Goal: Task Accomplishment & Management: Manage account settings

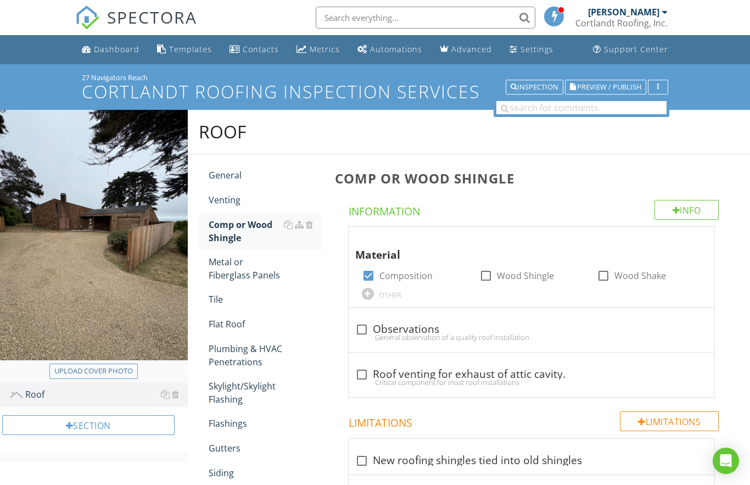
click at [108, 46] on div "Dashboard" at bounding box center [117, 49] width 46 height 10
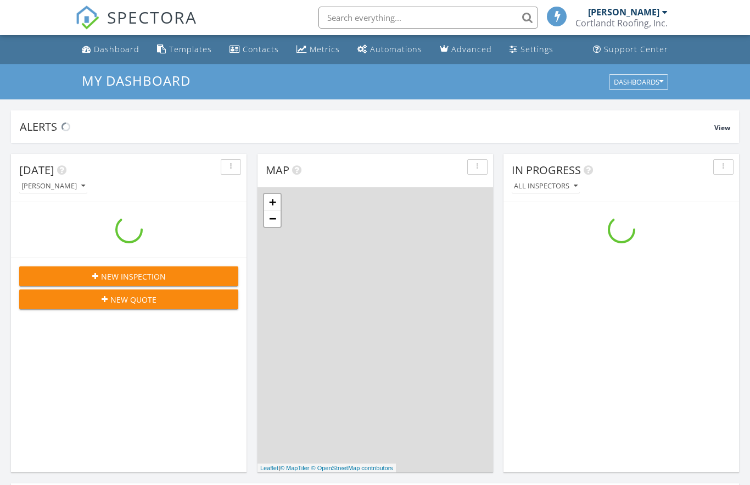
scroll to position [1000, 751]
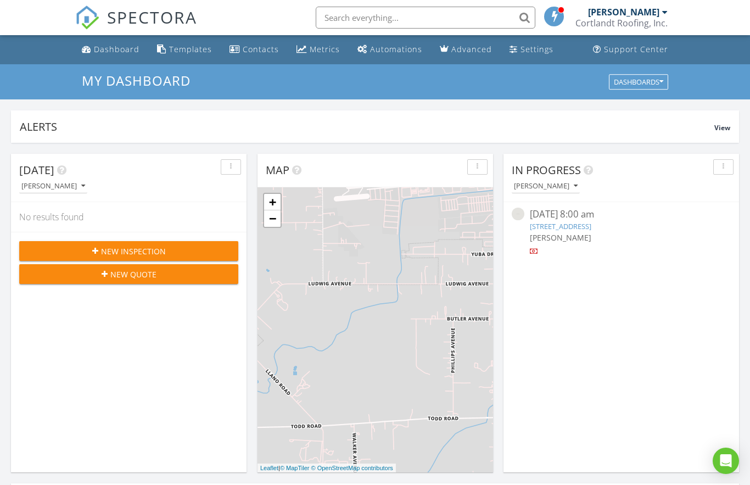
click at [115, 251] on span "New Inspection" at bounding box center [133, 251] width 65 height 12
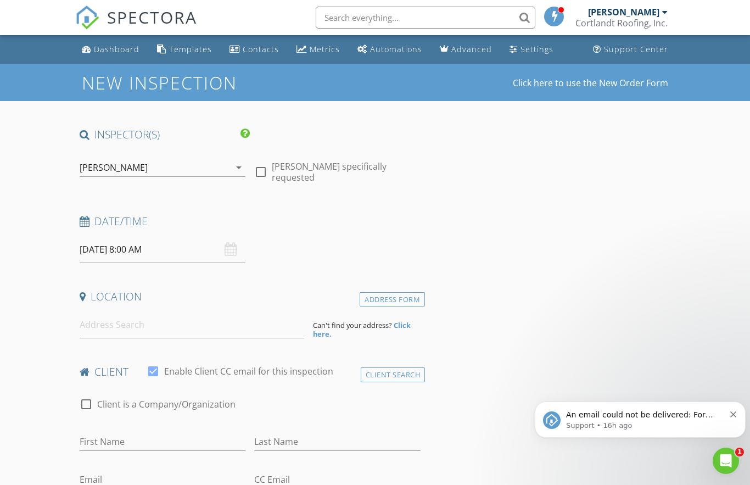
click at [98, 250] on input "08/29/2025 8:00 AM" at bounding box center [163, 249] width 166 height 27
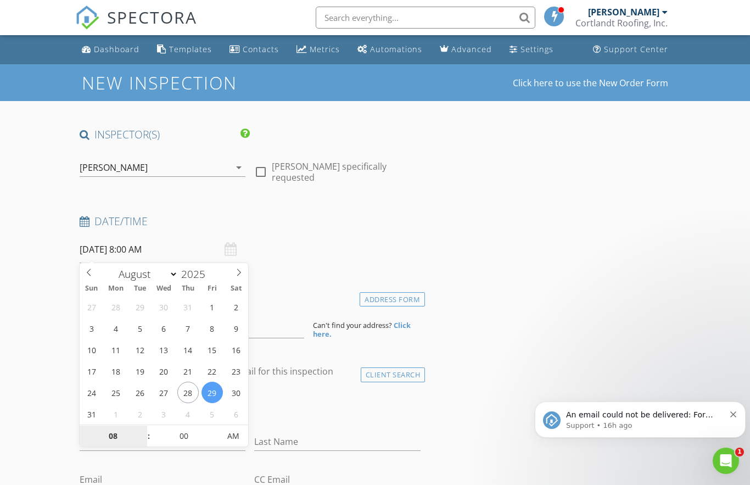
type input "08/28/2025 8:00 AM"
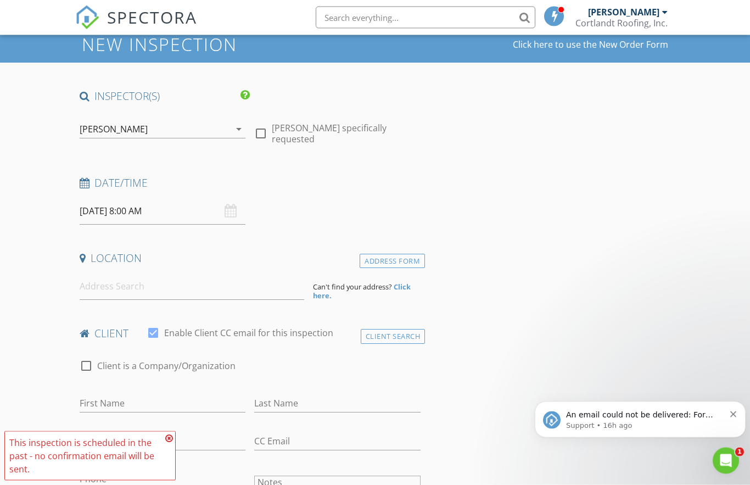
click at [138, 208] on input "08/28/2025 8:00 AM" at bounding box center [163, 211] width 166 height 27
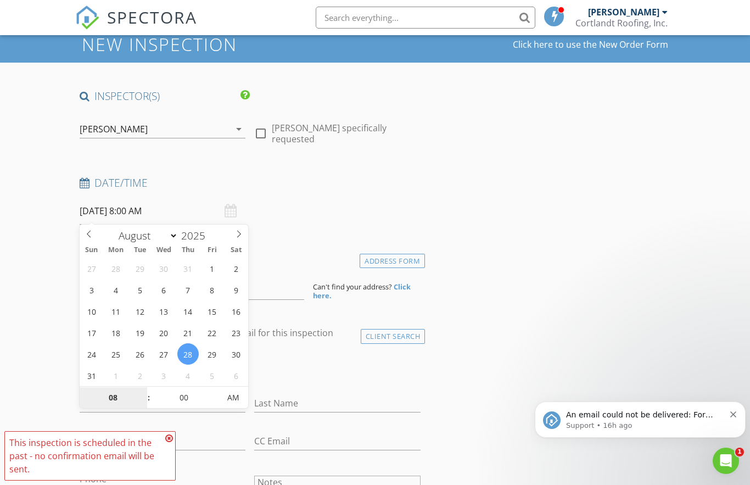
click at [109, 398] on input "08" at bounding box center [114, 398] width 68 height 22
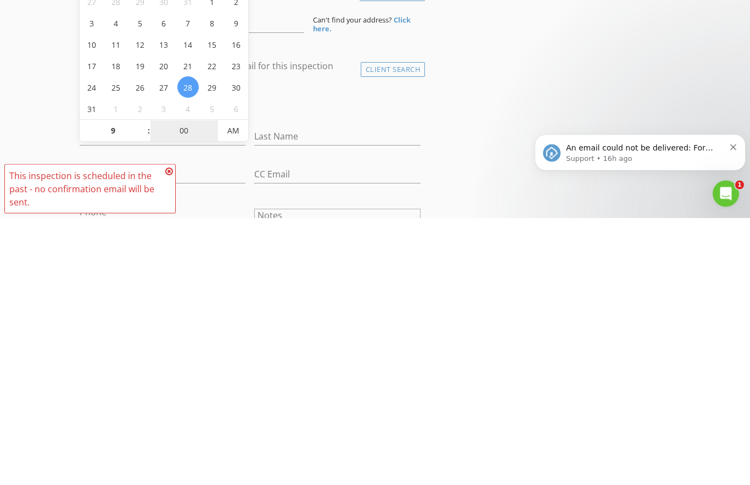
click at [183, 388] on input "00" at bounding box center [184, 399] width 68 height 22
type input "09"
type input "08/28/2025 9:00 AM"
type input "30"
type input "08/28/2025 9:30 AM"
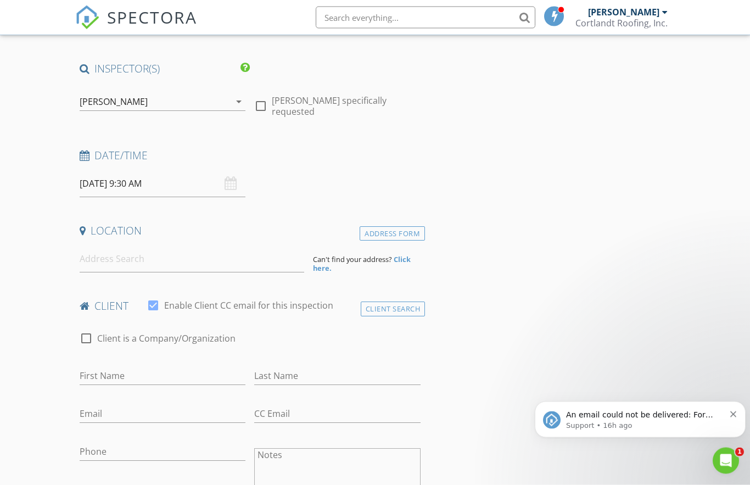
scroll to position [66, 0]
click at [93, 256] on input at bounding box center [192, 258] width 225 height 27
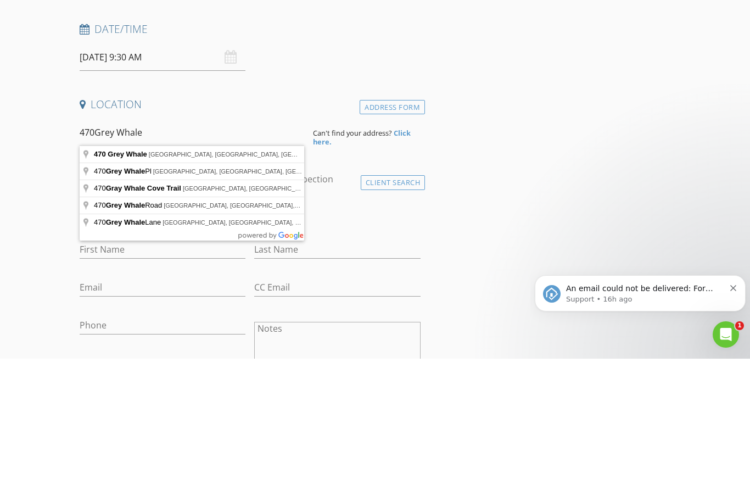
type input "470 Grey Whale, Sea Ranch, CA, USA"
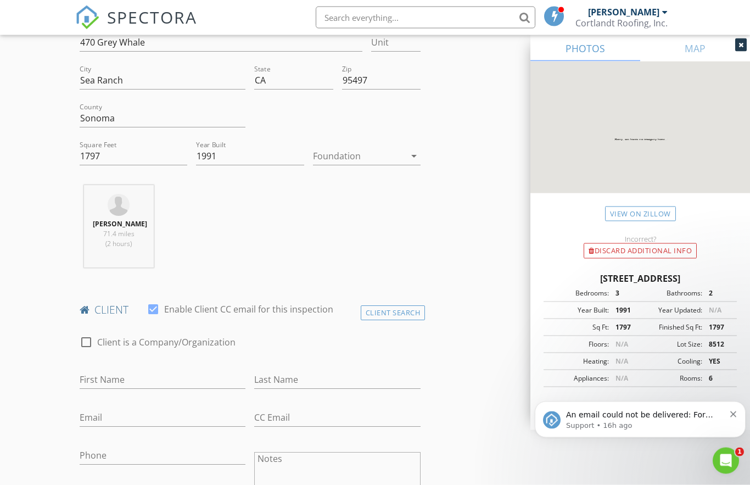
scroll to position [287, 0]
click at [741, 48] on icon at bounding box center [740, 45] width 5 height 7
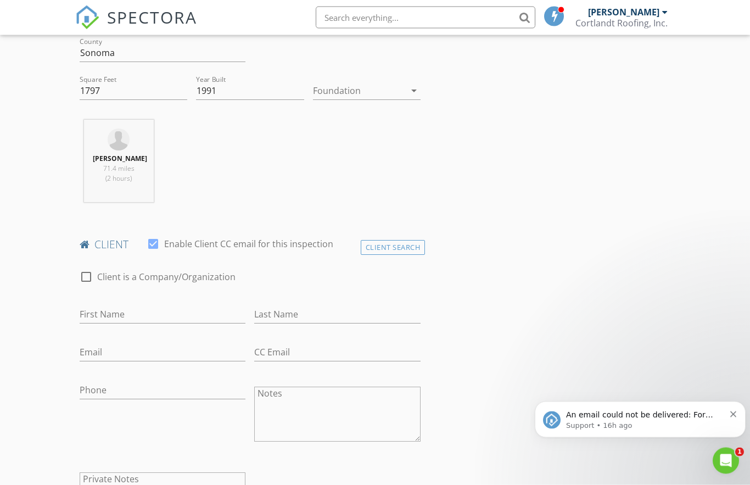
scroll to position [352, 0]
click at [87, 310] on input "First Name" at bounding box center [163, 314] width 166 height 18
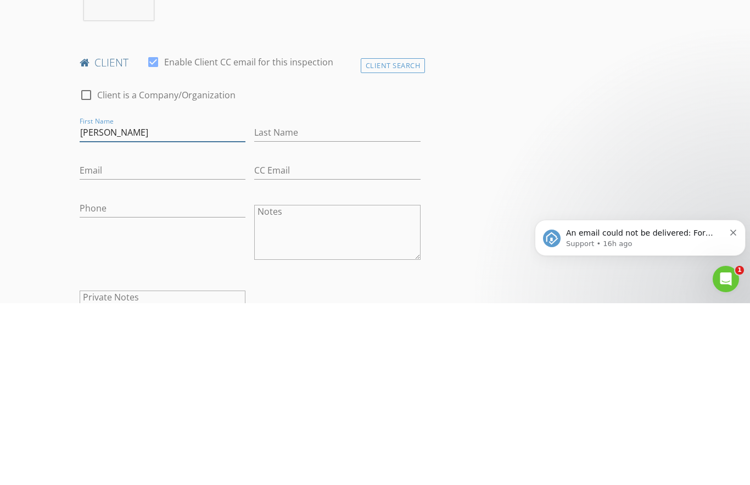
type input "Kristen"
click at [265, 305] on input "Last Name" at bounding box center [337, 314] width 166 height 18
click at [86, 343] on input "Email" at bounding box center [163, 352] width 166 height 18
click at [298, 305] on input "Winant" at bounding box center [337, 314] width 166 height 18
type input "W"
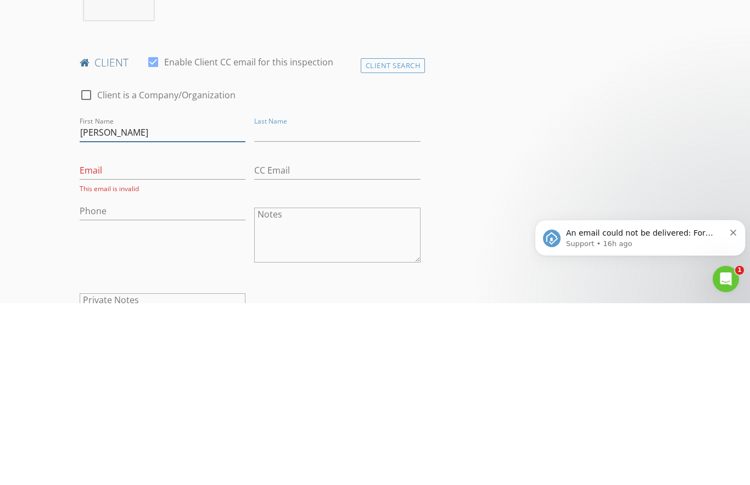
click at [120, 305] on input "Kristen" at bounding box center [163, 314] width 166 height 18
type input "K"
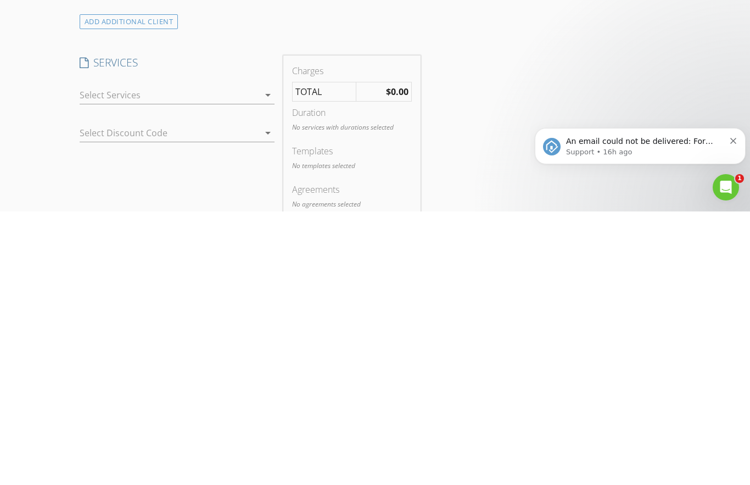
scroll to position [621, 0]
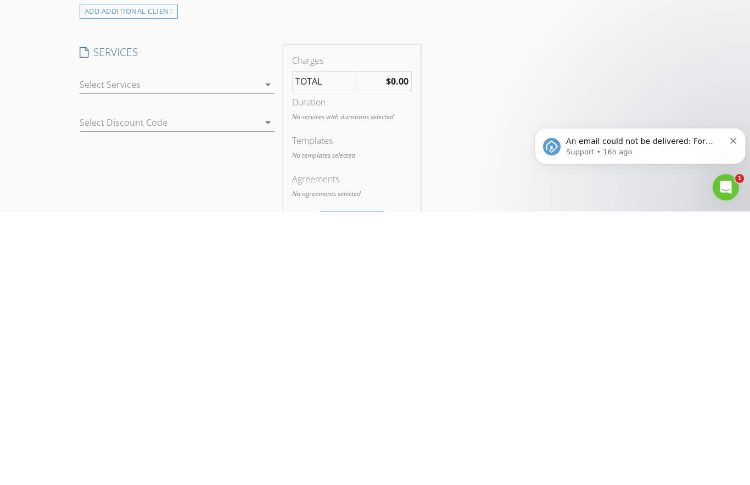
click at [268, 351] on icon "arrow_drop_down" at bounding box center [267, 357] width 13 height 13
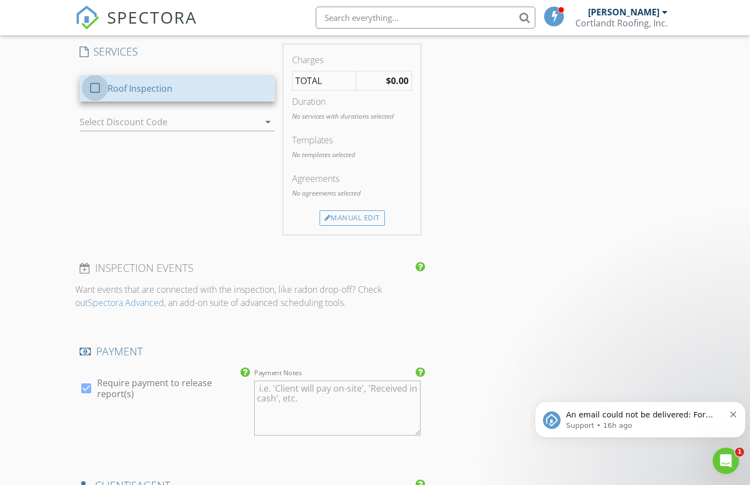
click at [96, 87] on div at bounding box center [95, 88] width 19 height 19
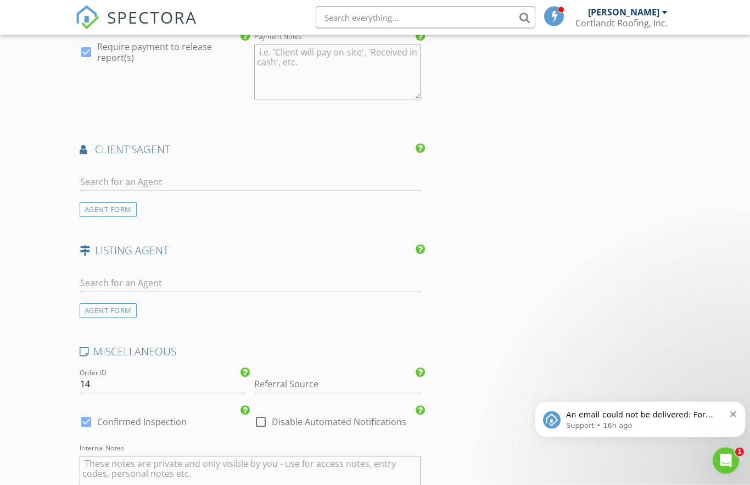
scroll to position [1239, 0]
click at [88, 179] on input "text" at bounding box center [250, 182] width 341 height 18
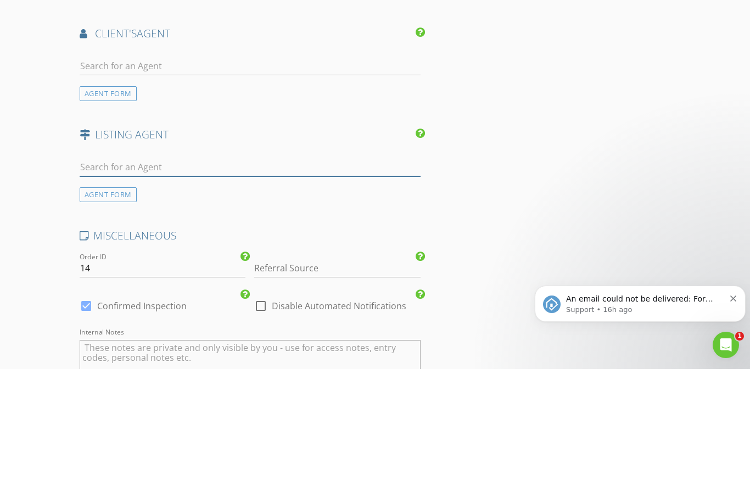
click at [85, 274] on input "text" at bounding box center [250, 283] width 341 height 18
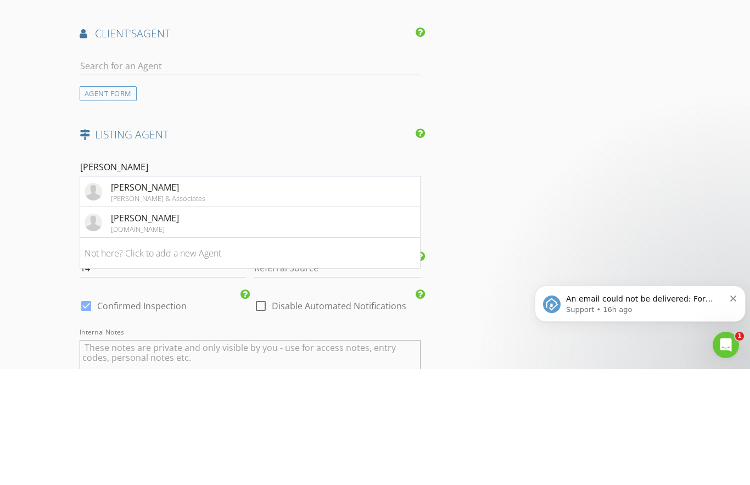
type input "Kristen"
click at [130, 296] on div "Kristen Winant" at bounding box center [145, 302] width 68 height 13
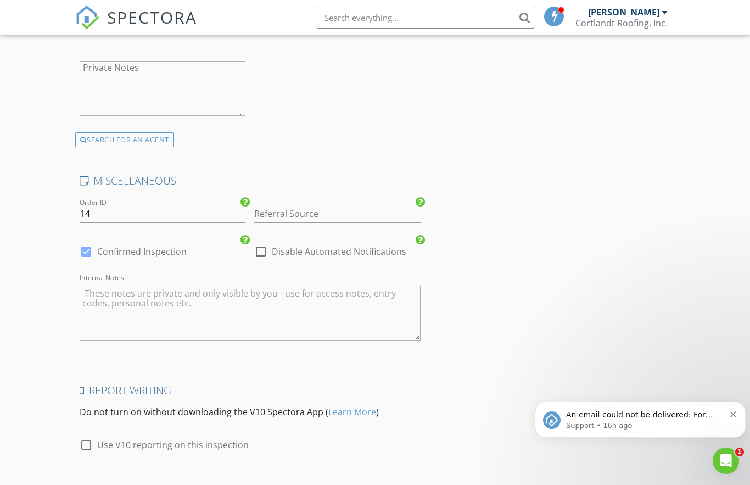
scroll to position [1675, 0]
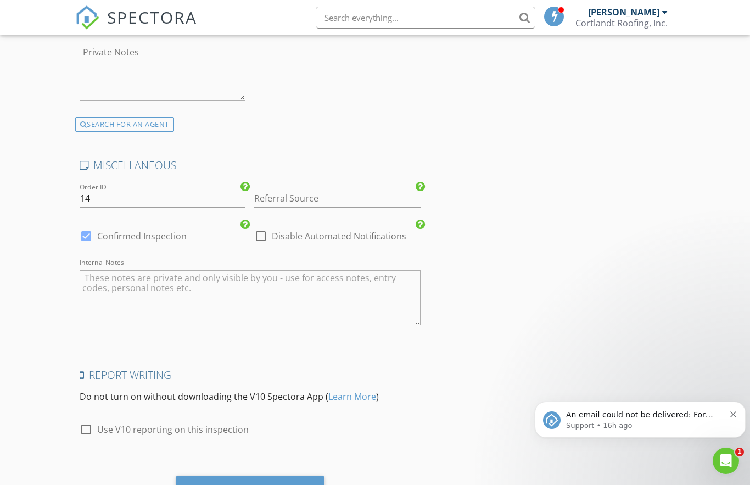
click at [236, 484] on div "Save Inspection" at bounding box center [249, 489] width 77 height 11
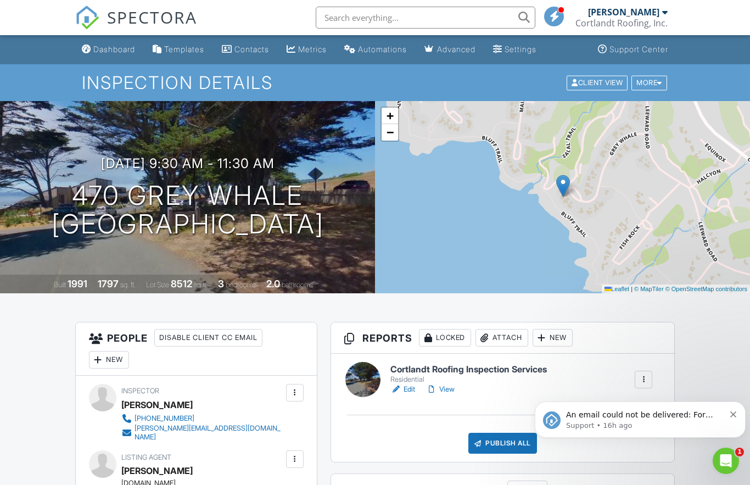
click at [407, 391] on link "Edit" at bounding box center [402, 389] width 25 height 11
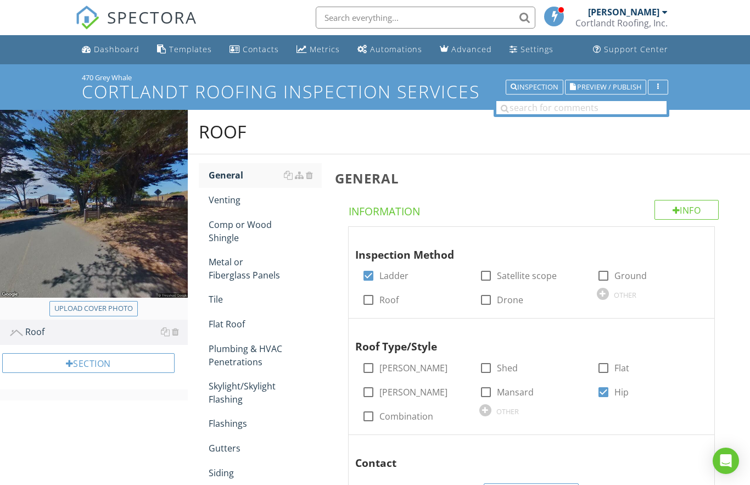
click at [77, 310] on div "Upload cover photo" at bounding box center [93, 308] width 79 height 11
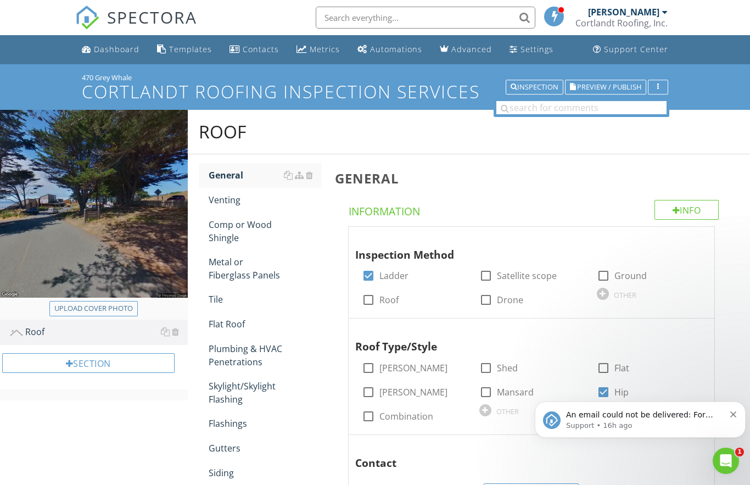
type input "C:\fakepath\IMG_8245.jpeg"
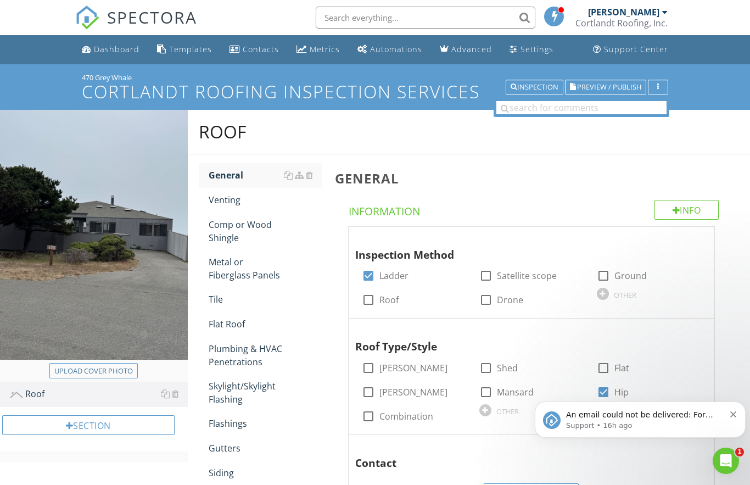
click at [617, 419] on p "An email could not be delivered: For more information, view Why emails don't ge…" at bounding box center [645, 415] width 159 height 11
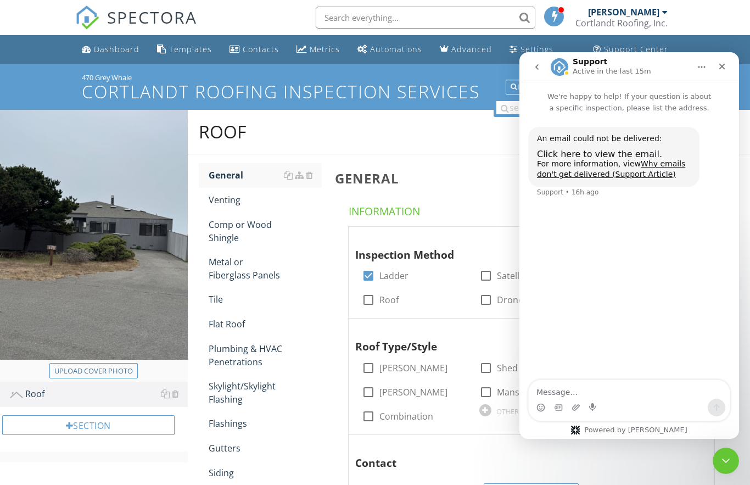
click at [719, 63] on icon "Close" at bounding box center [722, 66] width 9 height 9
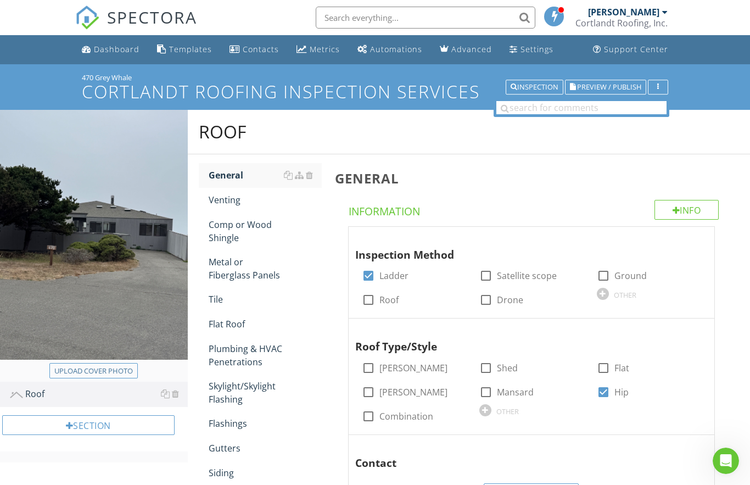
click at [563, 17] on div at bounding box center [554, 17] width 20 height 20
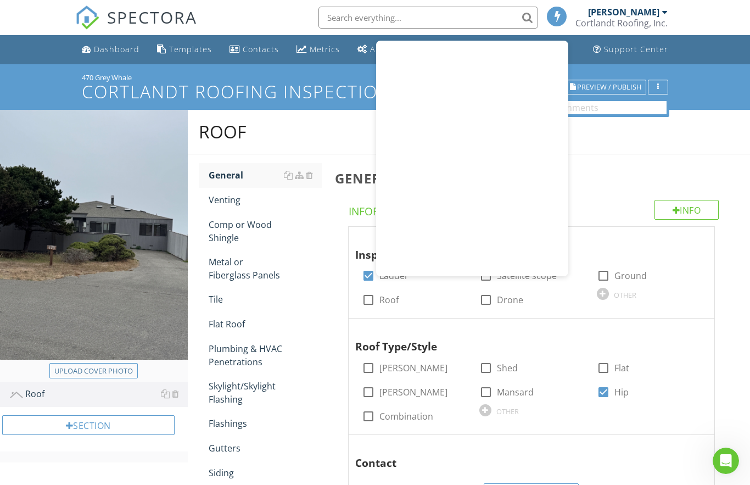
click at [558, 19] on span at bounding box center [557, 16] width 11 height 10
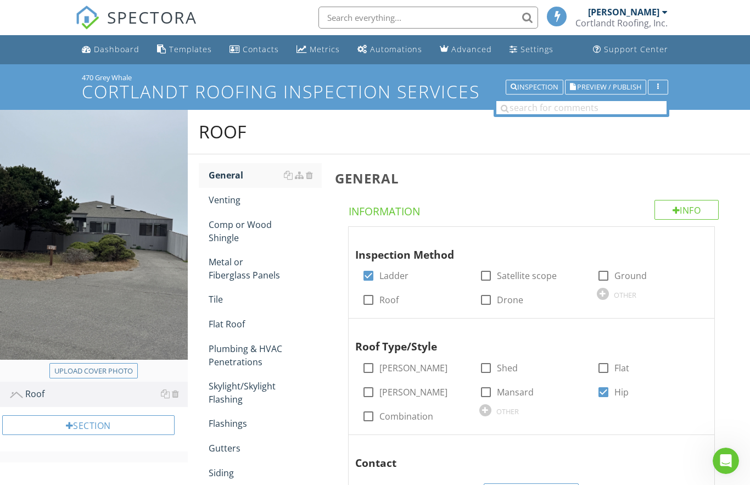
click at [635, 54] on div "Support Center" at bounding box center [636, 49] width 64 height 10
click at [108, 51] on div "Dashboard" at bounding box center [117, 49] width 46 height 10
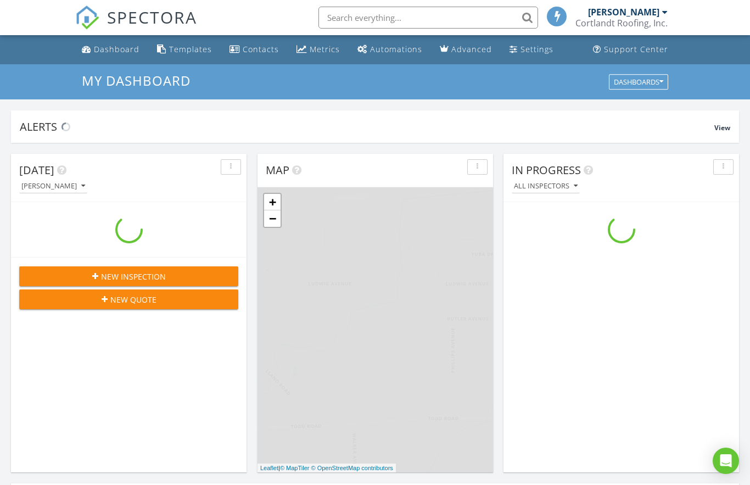
scroll to position [1000, 751]
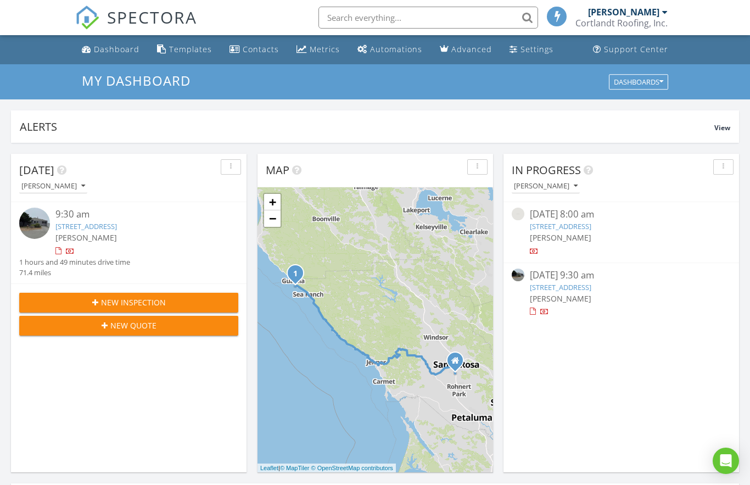
click at [591, 226] on link "[STREET_ADDRESS]" at bounding box center [560, 226] width 61 height 10
click at [110, 53] on div "Dashboard" at bounding box center [117, 49] width 46 height 10
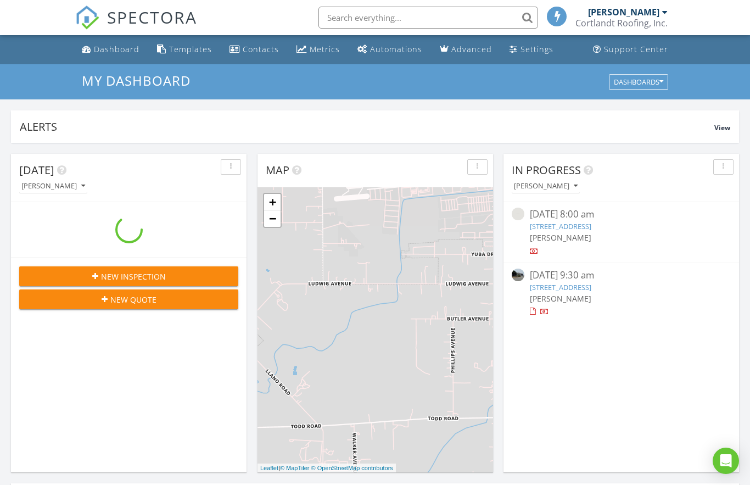
scroll to position [1000, 751]
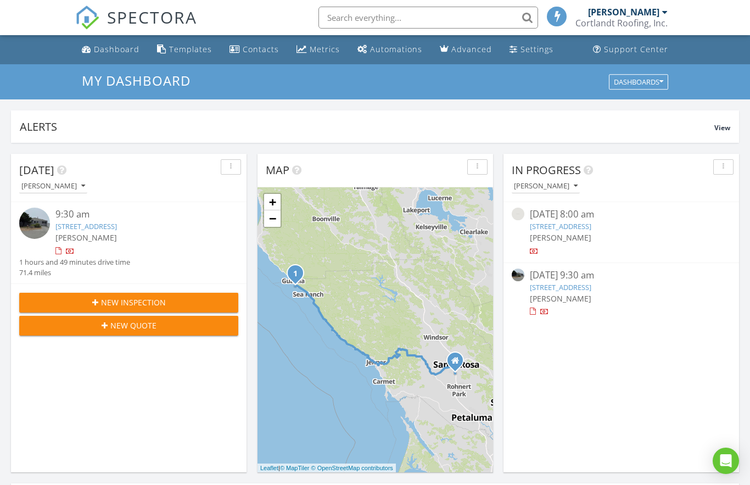
click at [654, 24] on div "Cortlandt Roofing, Inc." at bounding box center [621, 23] width 92 height 11
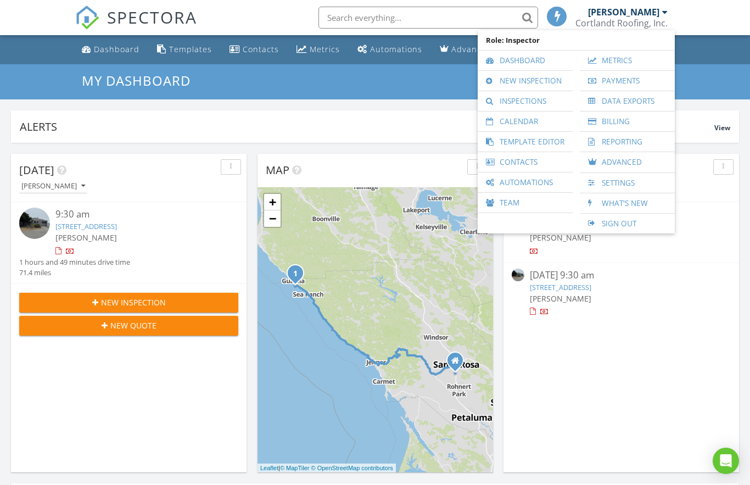
click at [538, 105] on link "Inspections" at bounding box center [525, 101] width 84 height 20
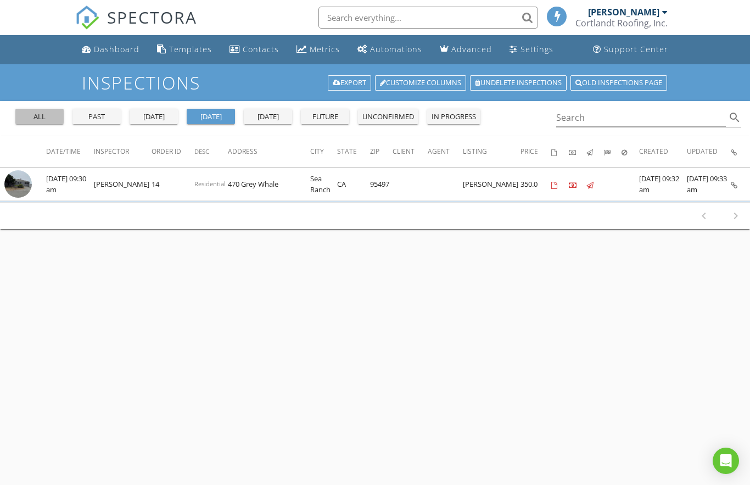
click at [35, 121] on div "all" at bounding box center [40, 116] width 40 height 11
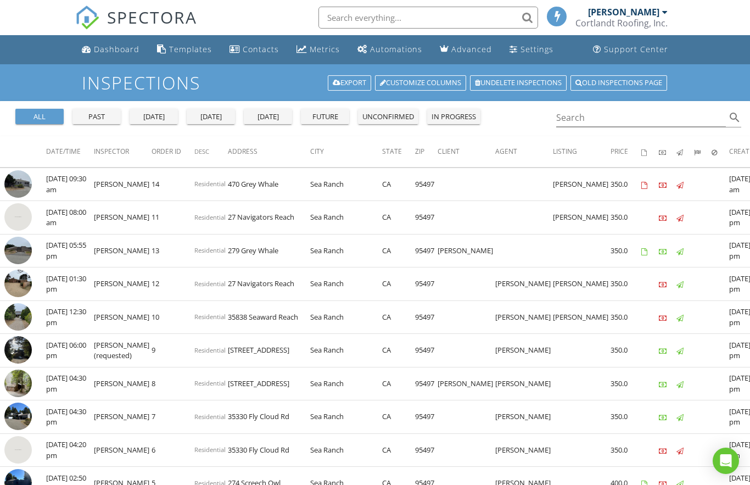
click at [676, 220] on icon at bounding box center [679, 218] width 7 height 7
click at [676, 218] on icon at bounding box center [679, 218] width 7 height 7
click at [245, 214] on td "27 Navigators Reach" at bounding box center [269, 217] width 82 height 33
click at [47, 219] on td "[DATE] 08:00 am" at bounding box center [70, 217] width 48 height 33
click at [16, 220] on img at bounding box center [17, 216] width 27 height 27
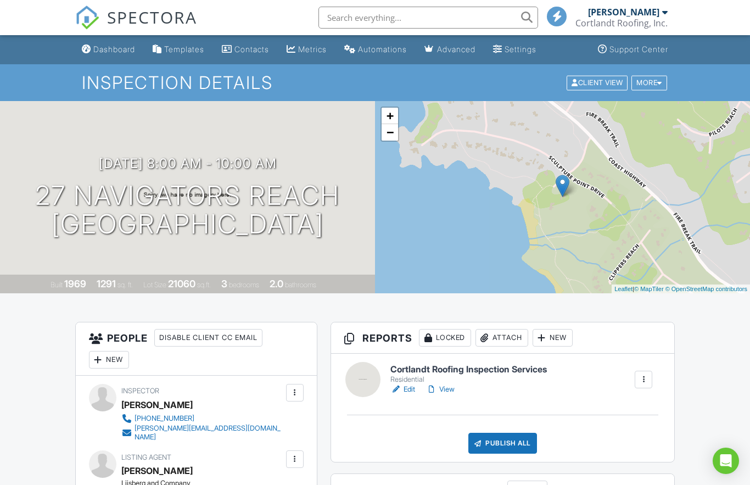
click at [406, 388] on link "Edit" at bounding box center [402, 389] width 25 height 11
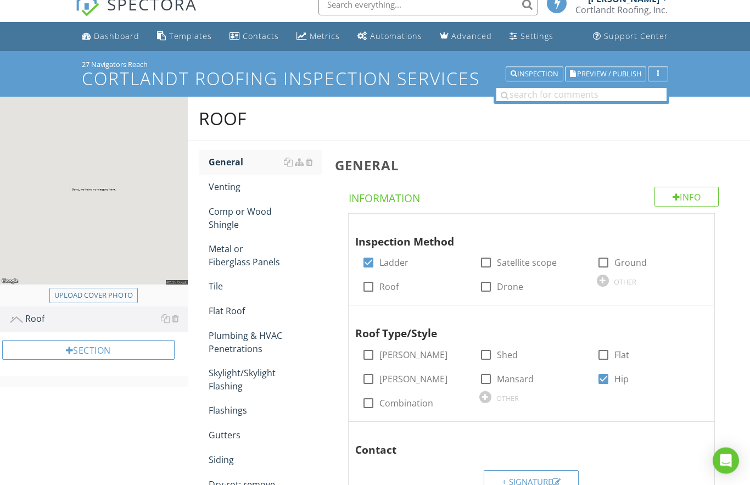
click at [80, 295] on div "Upload cover photo" at bounding box center [93, 295] width 79 height 11
type input "C:\fakepath\IMG_7996.jpeg"
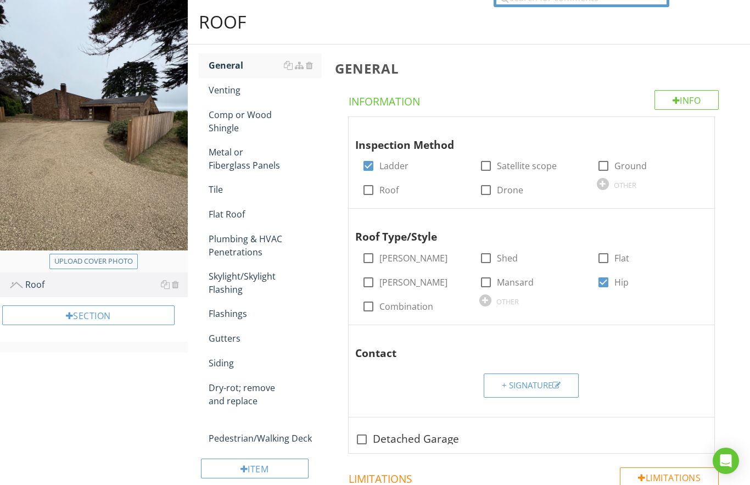
scroll to position [102, 0]
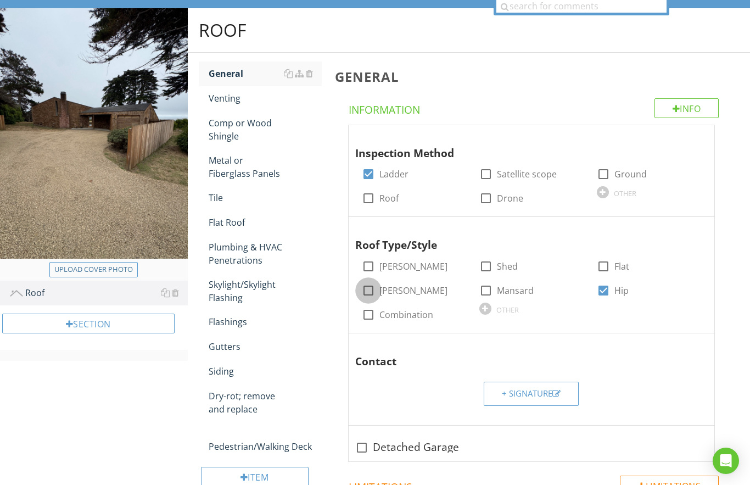
click at [368, 288] on div at bounding box center [368, 290] width 19 height 19
checkbox input "true"
click at [607, 290] on div at bounding box center [603, 290] width 19 height 19
checkbox input "false"
click at [234, 130] on div "Comp or Wood Shingle" at bounding box center [265, 129] width 113 height 26
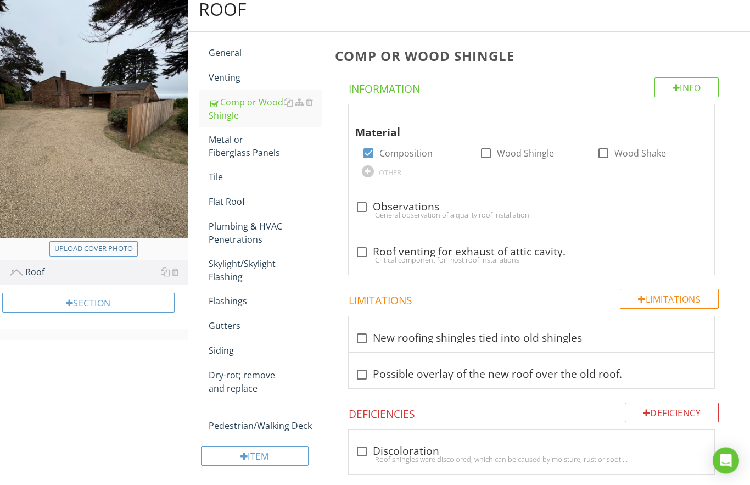
scroll to position [122, 0]
click at [234, 148] on div "Metal or Fiberglass Panels" at bounding box center [265, 146] width 113 height 26
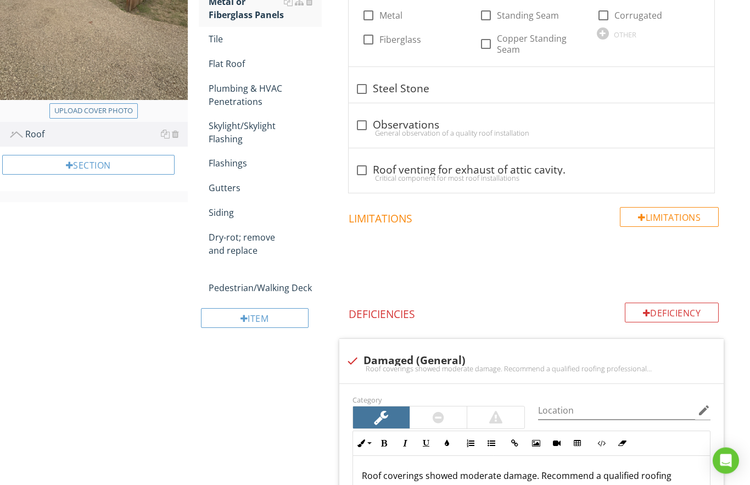
scroll to position [260, 0]
click at [351, 357] on div at bounding box center [352, 360] width 19 height 19
checkbox input "true"
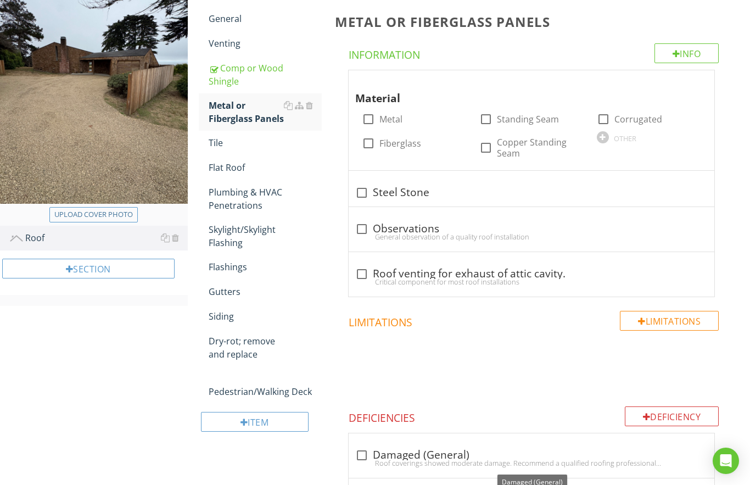
scroll to position [0, 0]
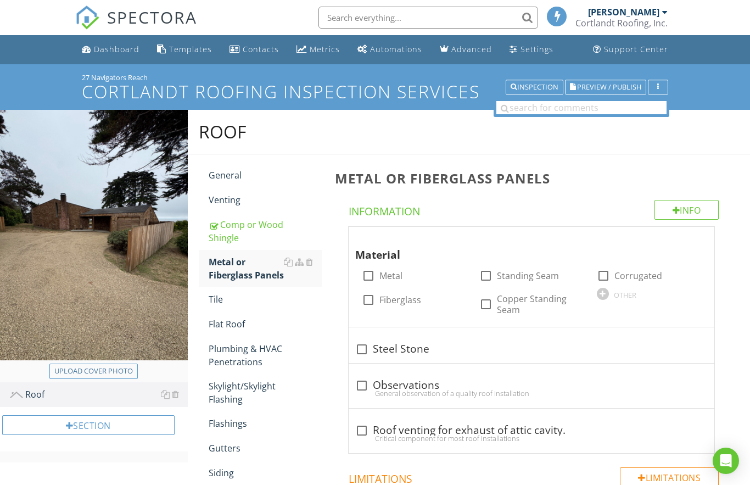
click at [101, 49] on div "Dashboard" at bounding box center [117, 49] width 46 height 10
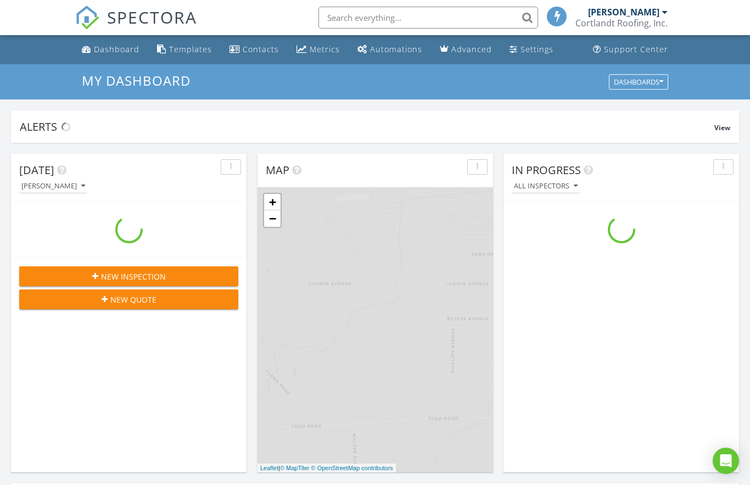
scroll to position [1000, 751]
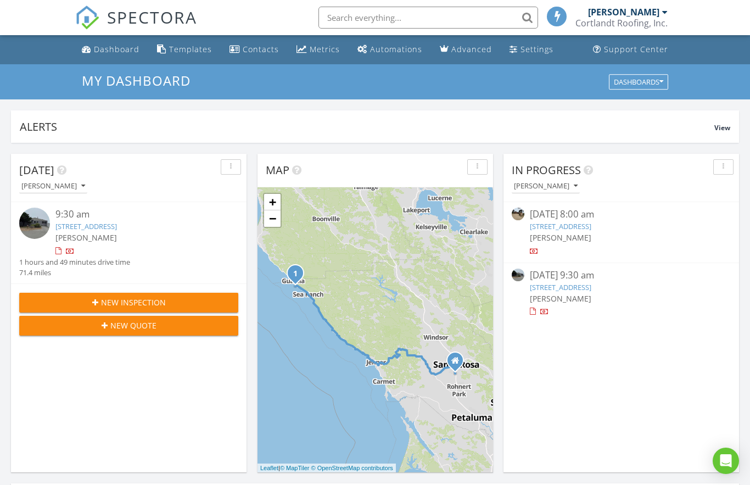
click at [587, 284] on link "[STREET_ADDRESS]" at bounding box center [560, 287] width 61 height 10
click at [581, 289] on link "[STREET_ADDRESS]" at bounding box center [560, 287] width 61 height 10
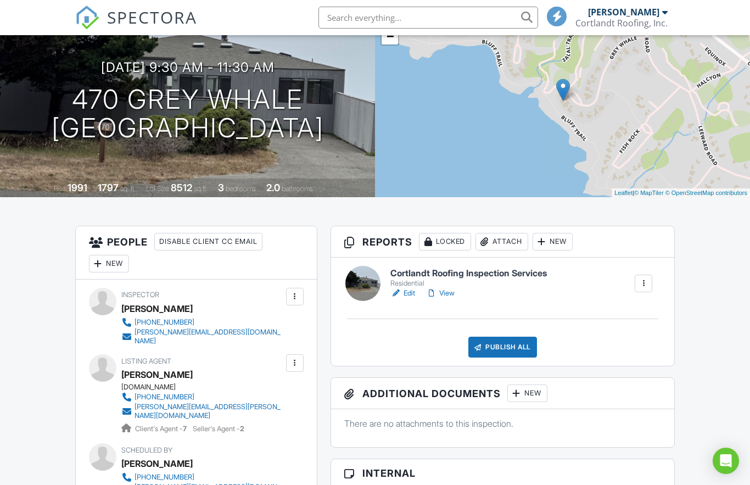
scroll to position [96, 0]
click at [410, 294] on link "Edit" at bounding box center [402, 293] width 25 height 11
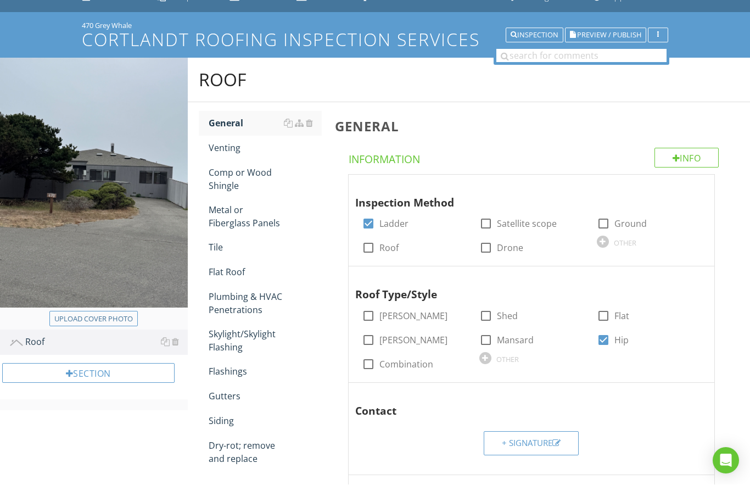
scroll to position [52, 0]
click at [225, 148] on div "Venting" at bounding box center [265, 147] width 113 height 13
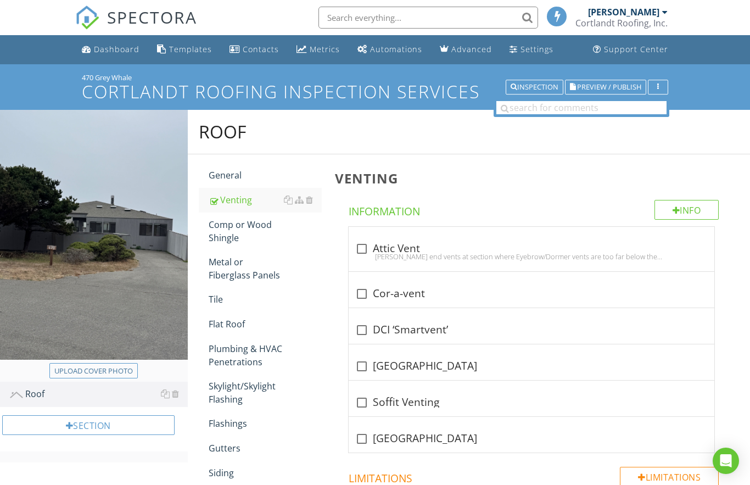
click at [228, 230] on div "Comp or Wood Shingle" at bounding box center [265, 231] width 113 height 26
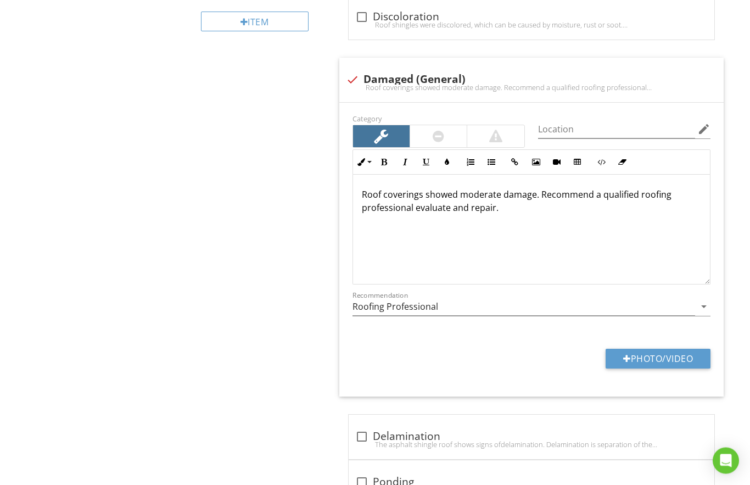
scroll to position [557, 0]
click at [629, 356] on button "Photo/Video" at bounding box center [658, 359] width 105 height 20
type input "C:\fakepath\IMG_8256.jpeg"
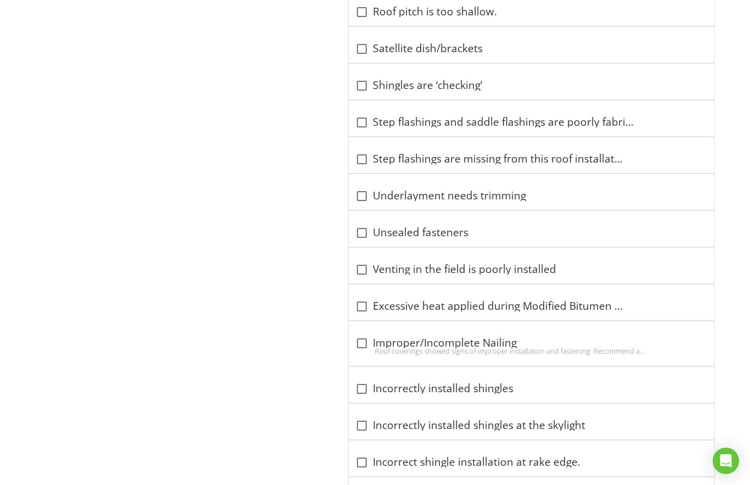
scroll to position [1932, 0]
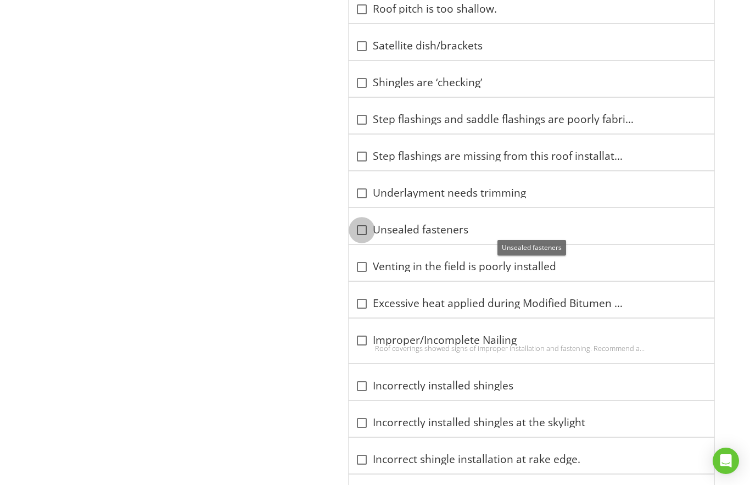
click at [363, 226] on div at bounding box center [361, 230] width 19 height 19
checkbox input "true"
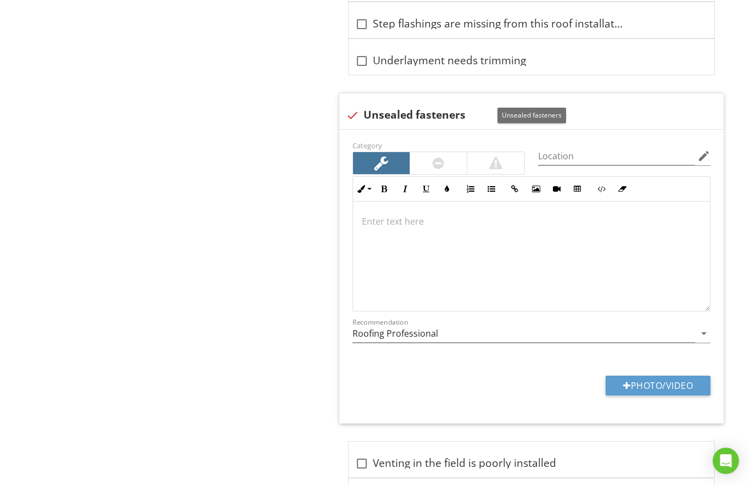
scroll to position [2096, 0]
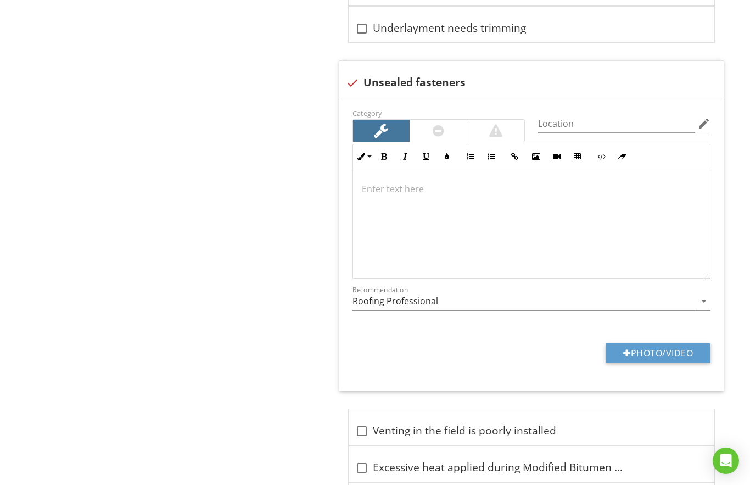
click at [634, 349] on button "Photo/Video" at bounding box center [658, 353] width 105 height 20
click at [639, 347] on button "Photo/Video" at bounding box center [658, 353] width 105 height 20
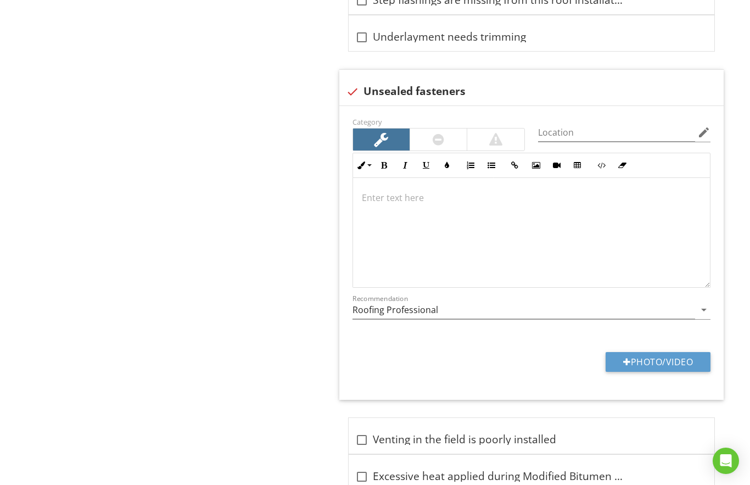
type input "C:\fakepath\IMG_8246.jpeg"
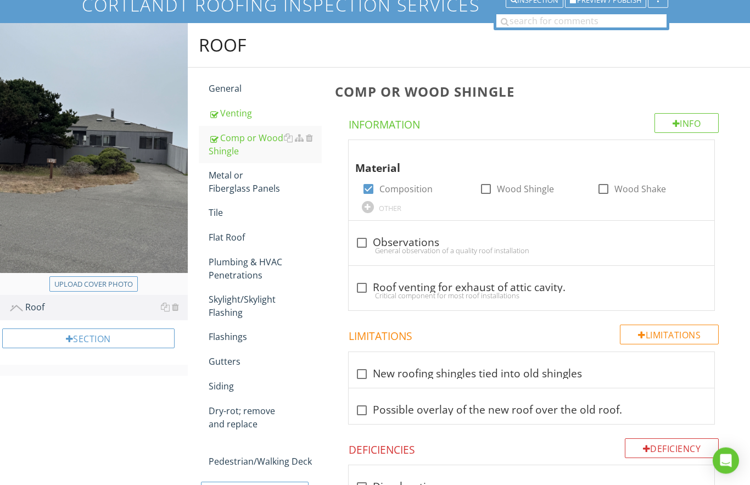
scroll to position [87, 0]
click at [237, 267] on div "Plumbing & HVAC Penetrations" at bounding box center [265, 268] width 113 height 26
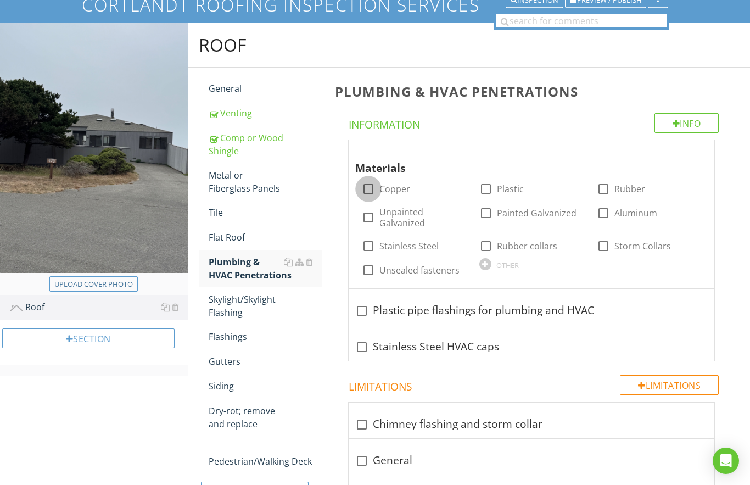
click at [366, 188] on div at bounding box center [368, 189] width 19 height 19
checkbox input "true"
click at [367, 217] on div at bounding box center [368, 217] width 19 height 19
checkbox input "true"
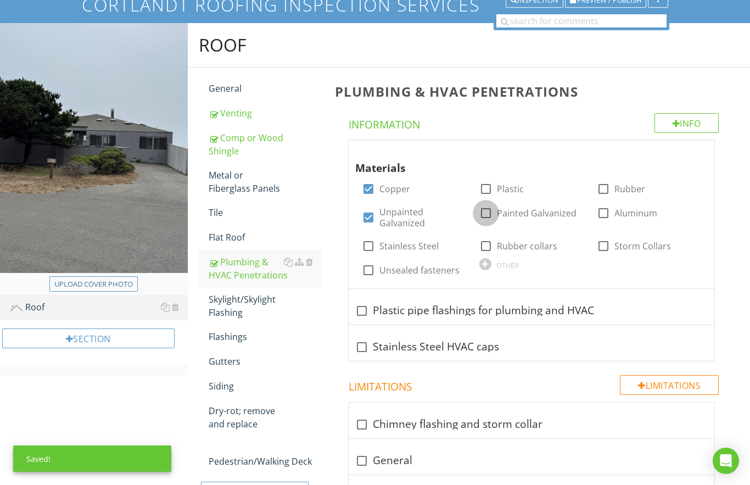
click at [488, 214] on div at bounding box center [486, 213] width 19 height 19
checkbox input "true"
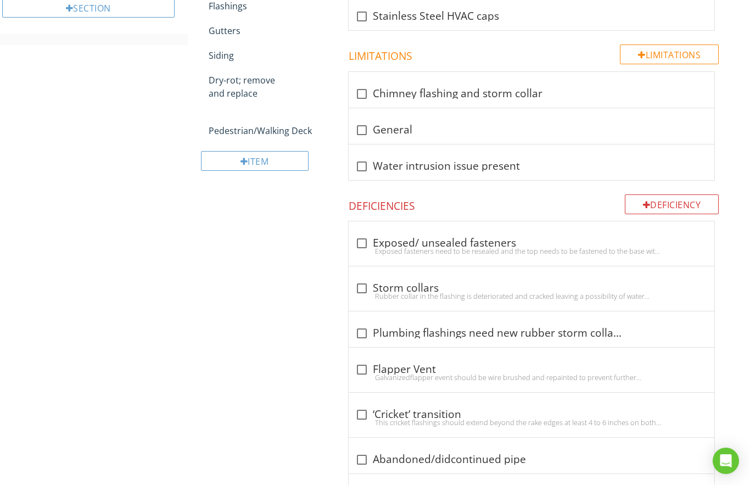
scroll to position [416, 0]
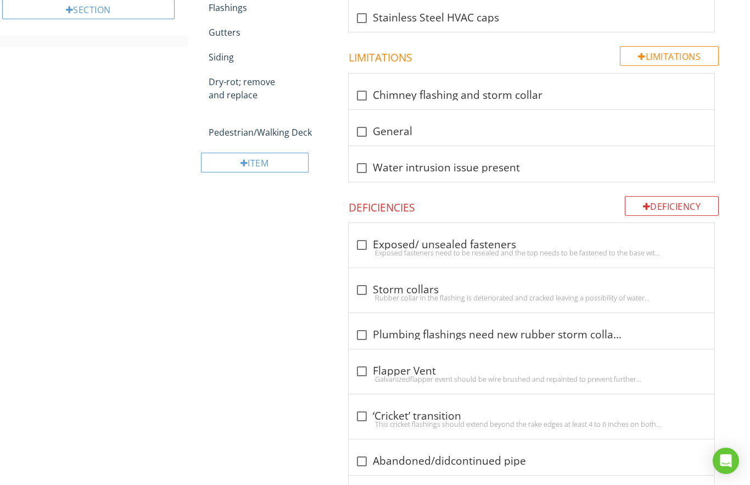
click at [648, 203] on div "Deficiency" at bounding box center [672, 206] width 94 height 20
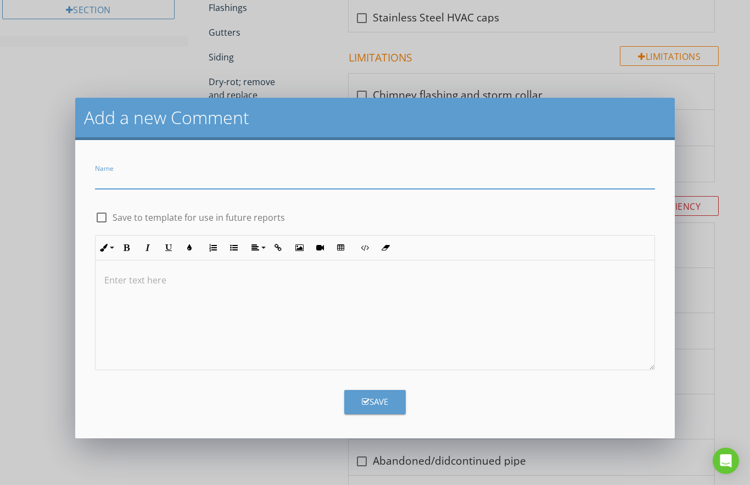
click at [101, 181] on input "Name" at bounding box center [375, 180] width 561 height 18
type input "Chimney flue pipe and spark arrestor"
click at [103, 214] on div at bounding box center [101, 217] width 19 height 19
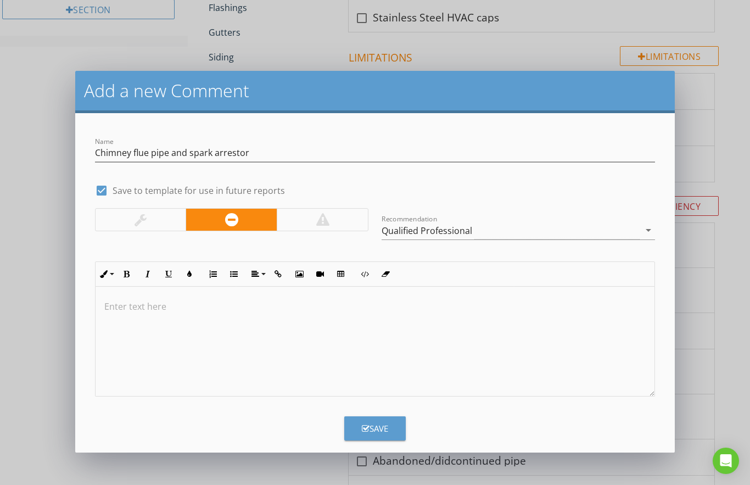
click at [647, 230] on icon "arrow_drop_down" at bounding box center [648, 229] width 13 height 13
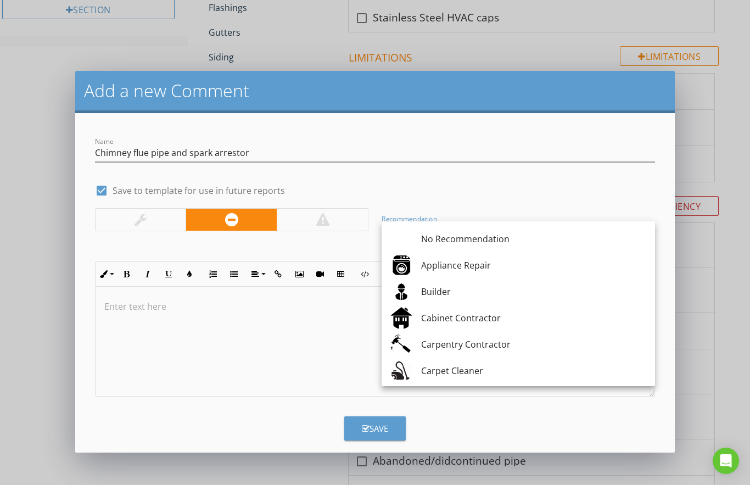
click at [587, 205] on div "Name Chimney flue pipe and spark arrestor check_box Save to template for use in…" at bounding box center [375, 261] width 574 height 270
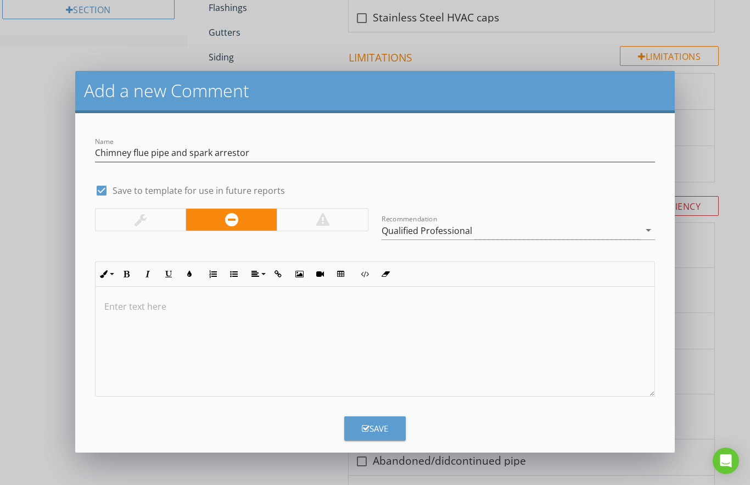
click at [380, 423] on div "Save" at bounding box center [375, 428] width 26 height 13
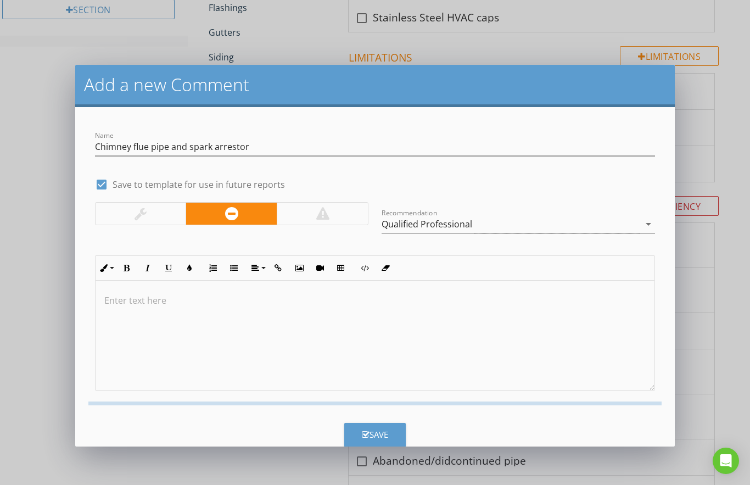
checkbox input "false"
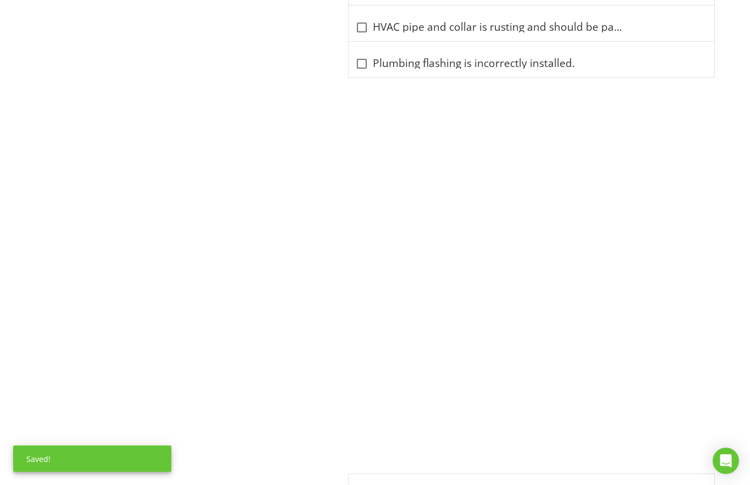
scroll to position [1979, 0]
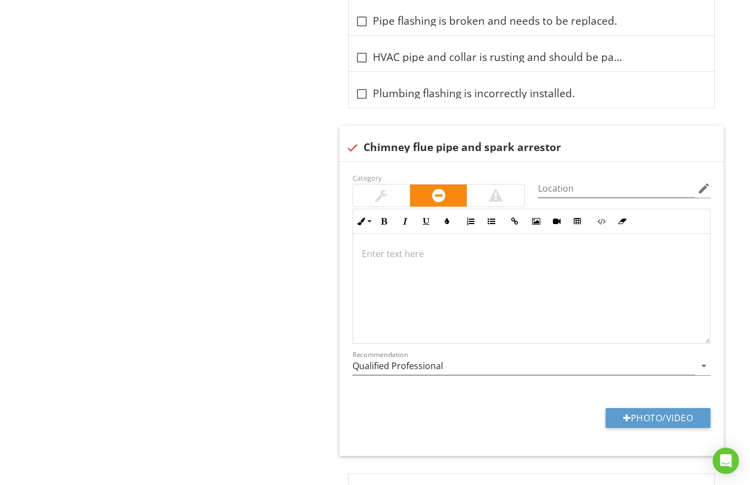
click at [626, 417] on div at bounding box center [627, 417] width 8 height 9
type input "C:\fakepath\IMG_8252.jpeg"
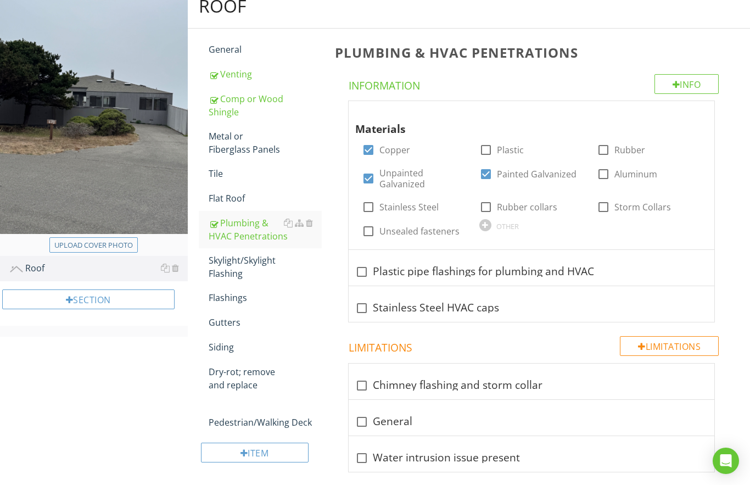
scroll to position [0, 0]
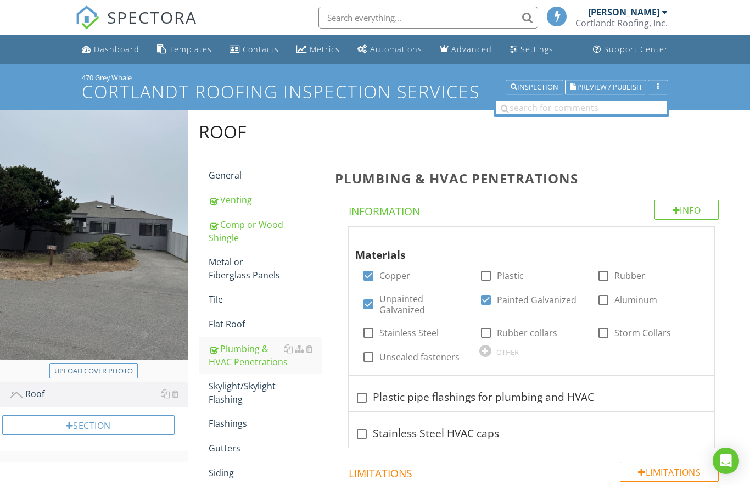
click at [598, 89] on span "Preview / Publish" at bounding box center [609, 86] width 64 height 7
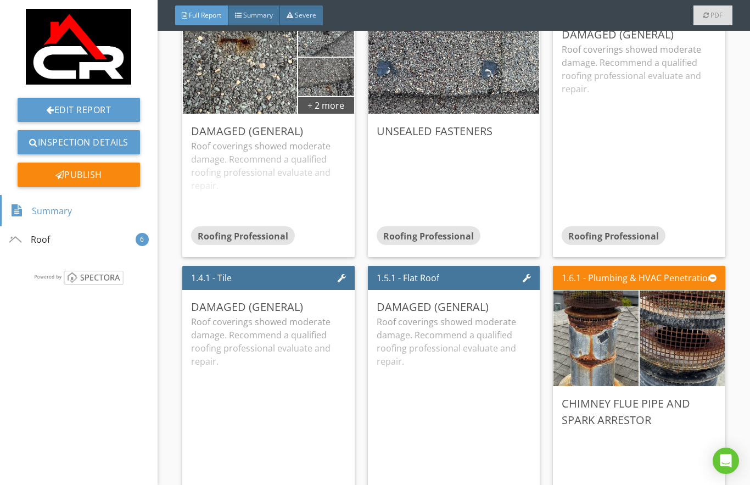
scroll to position [729, 0]
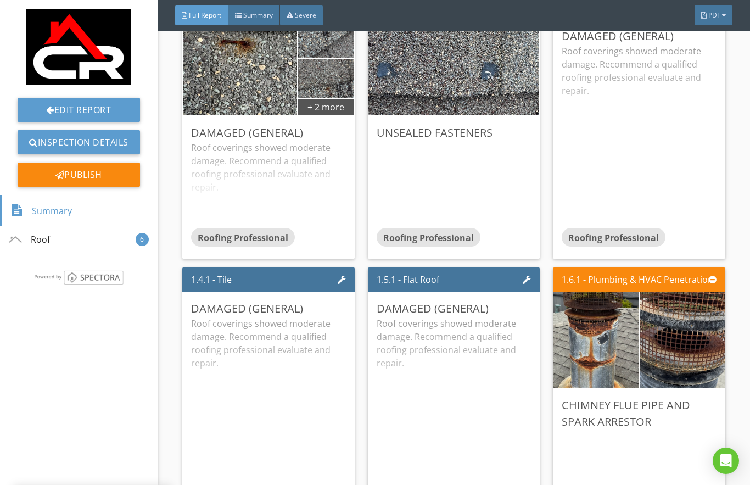
click at [340, 279] on div at bounding box center [342, 279] width 8 height 9
click at [249, 278] on div "1.4.1 - Tile" at bounding box center [268, 279] width 172 height 24
click at [0, 0] on div "Edit" at bounding box center [0, 0] width 0 height 0
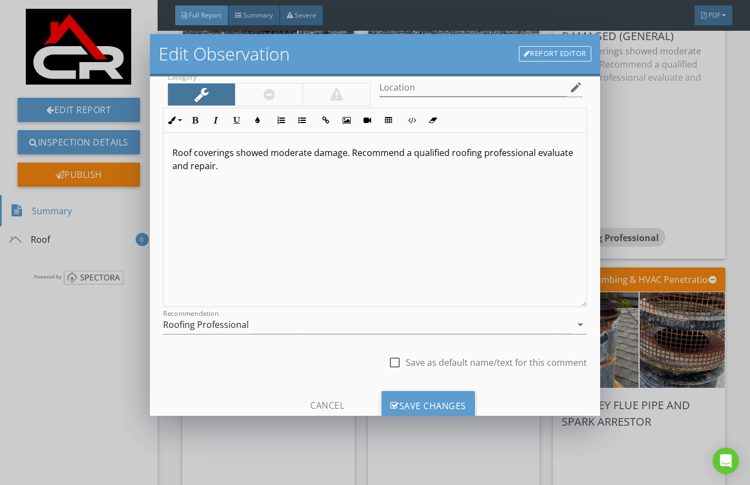
scroll to position [57, 0]
click at [326, 405] on div "Cancel" at bounding box center [327, 406] width 104 height 30
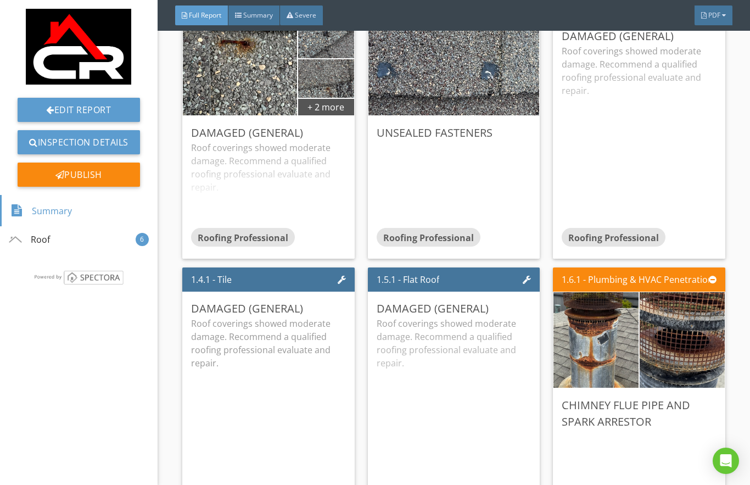
scroll to position [0, 0]
click at [68, 108] on link "Edit Report" at bounding box center [79, 110] width 122 height 24
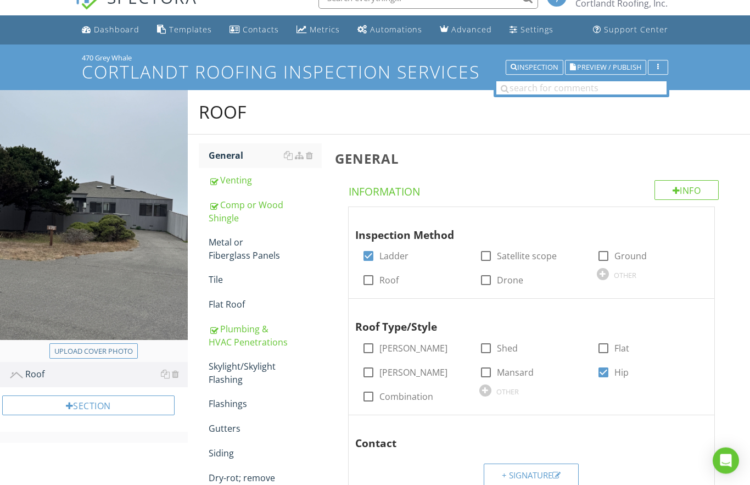
scroll to position [20, 0]
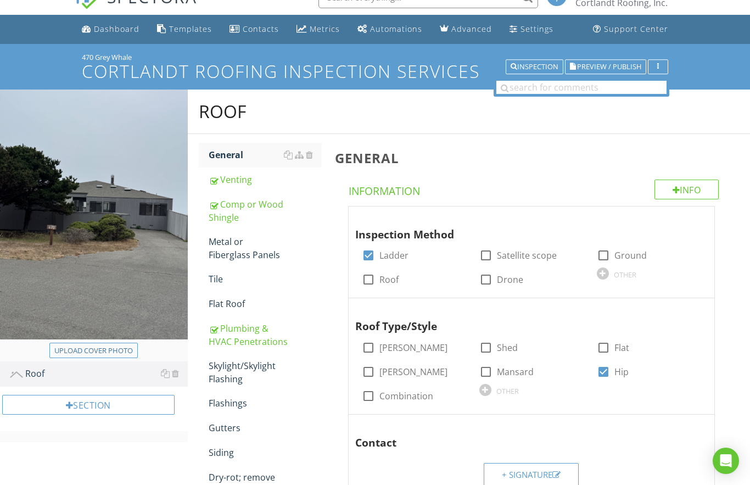
click at [228, 249] on div "Metal or Fiberglass Panels" at bounding box center [265, 248] width 113 height 26
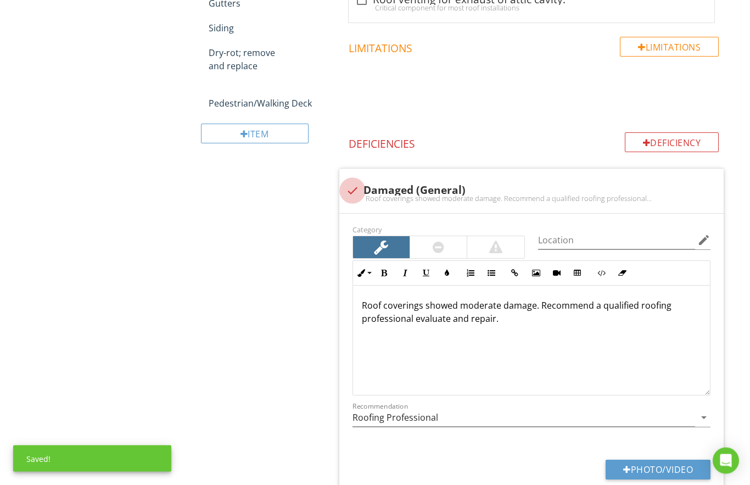
scroll to position [467, 0]
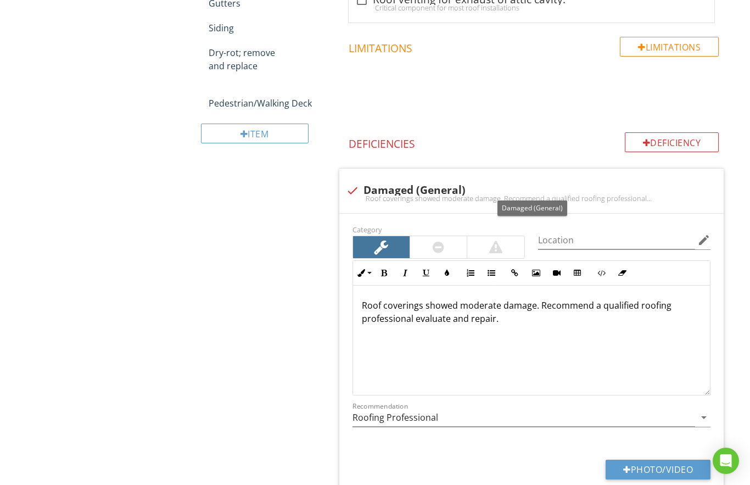
click at [350, 190] on div at bounding box center [352, 190] width 19 height 19
checkbox input "true"
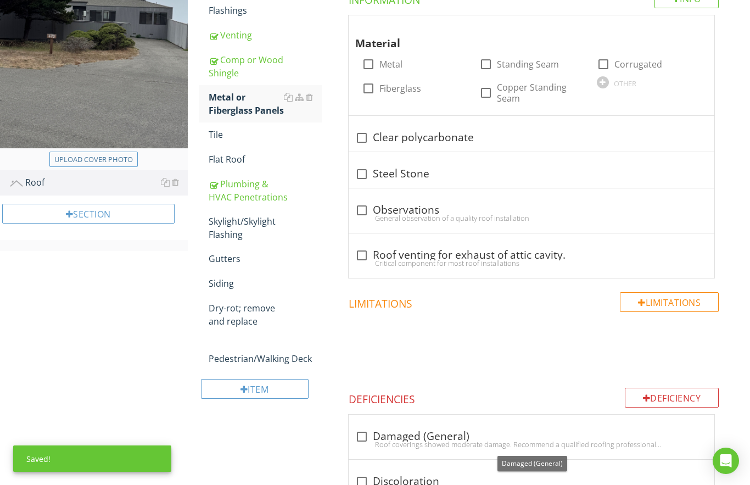
scroll to position [201, 0]
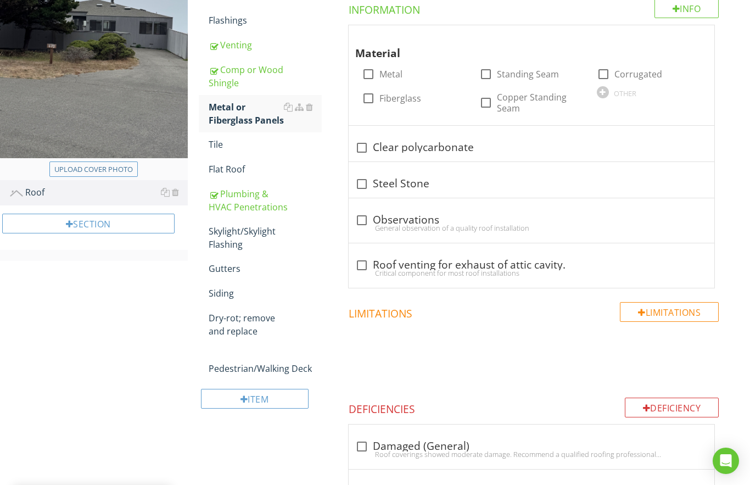
click at [214, 142] on div "Tile" at bounding box center [265, 144] width 113 height 13
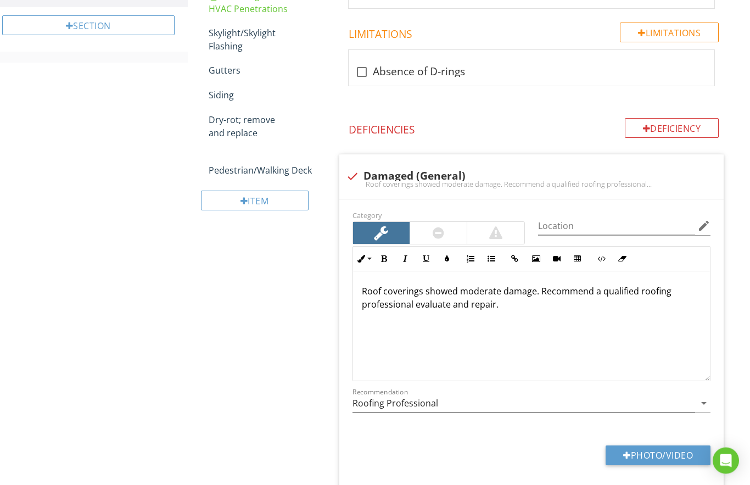
scroll to position [422, 0]
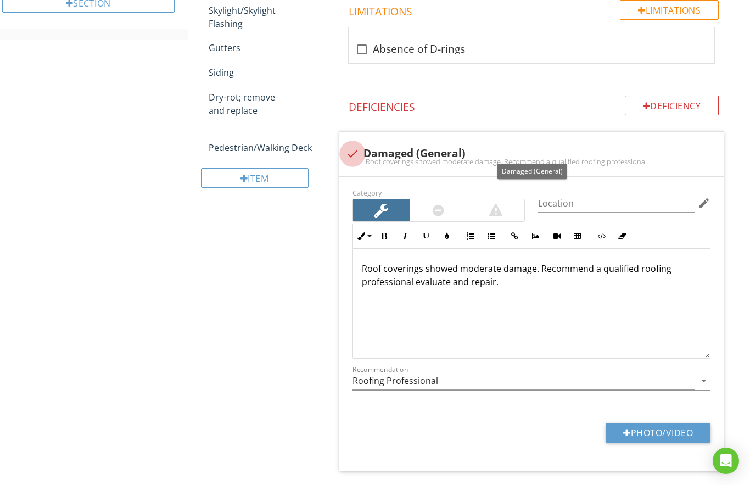
click at [346, 152] on div at bounding box center [352, 153] width 19 height 19
checkbox input "true"
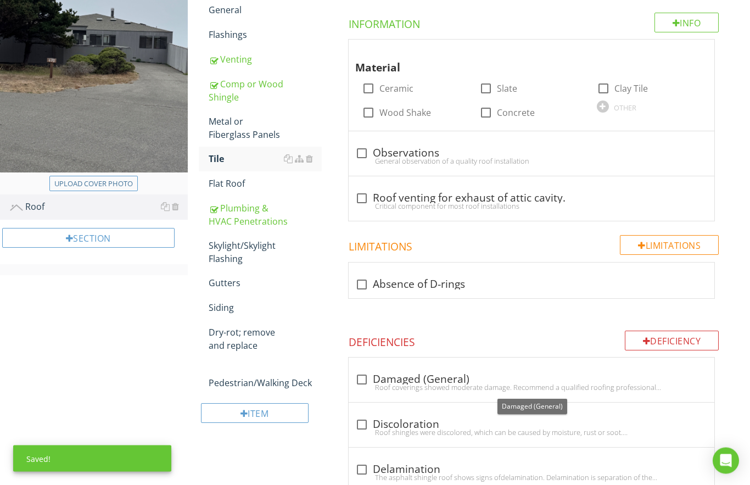
scroll to position [187, 0]
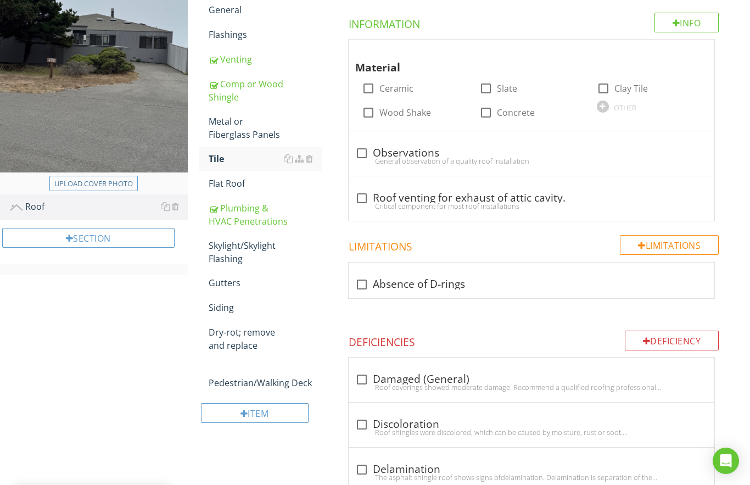
click at [232, 184] on div "Flat Roof" at bounding box center [265, 183] width 113 height 13
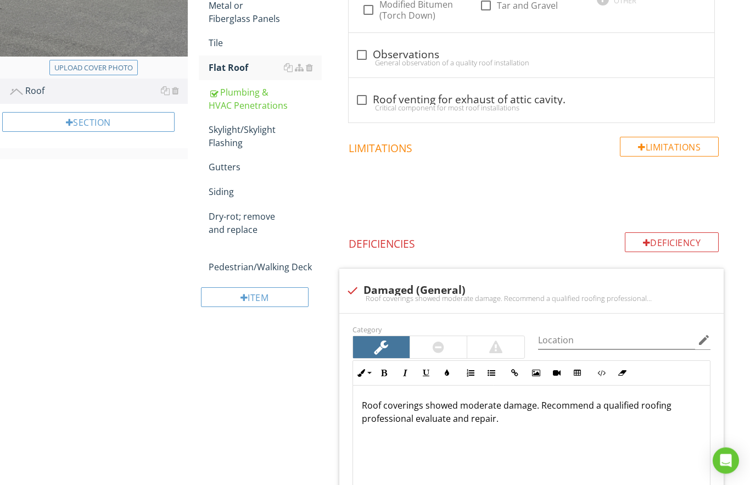
scroll to position [319, 0]
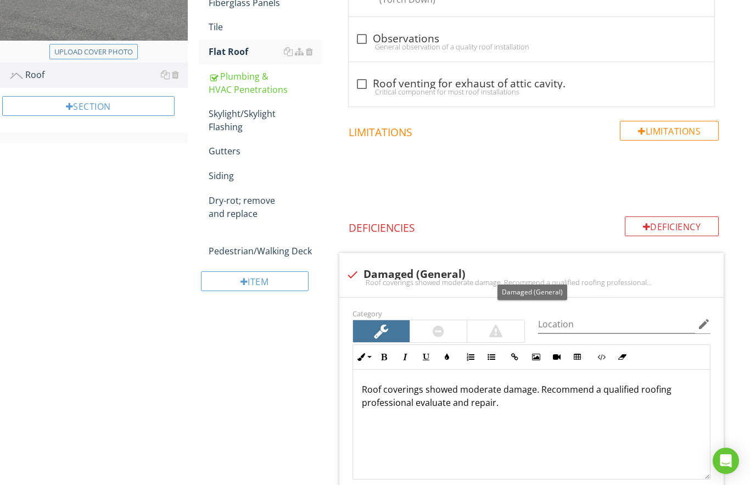
click at [349, 275] on div at bounding box center [352, 274] width 19 height 19
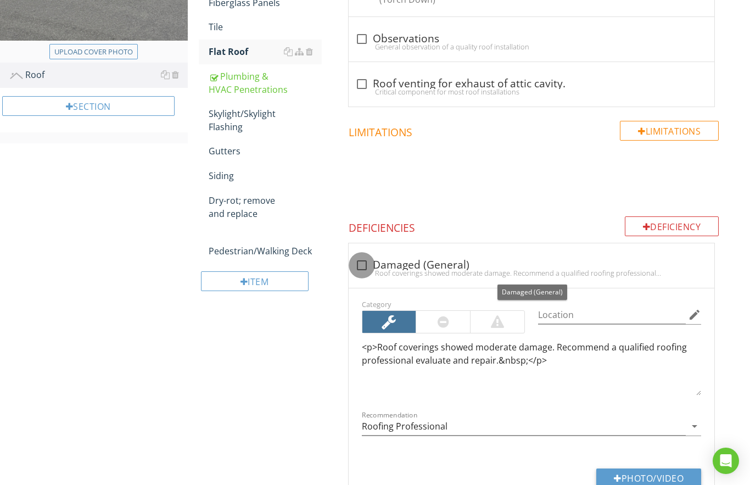
checkbox input "true"
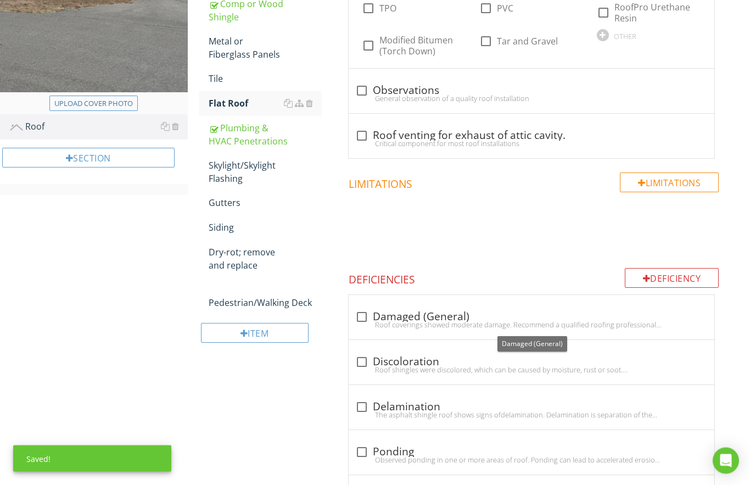
scroll to position [230, 0]
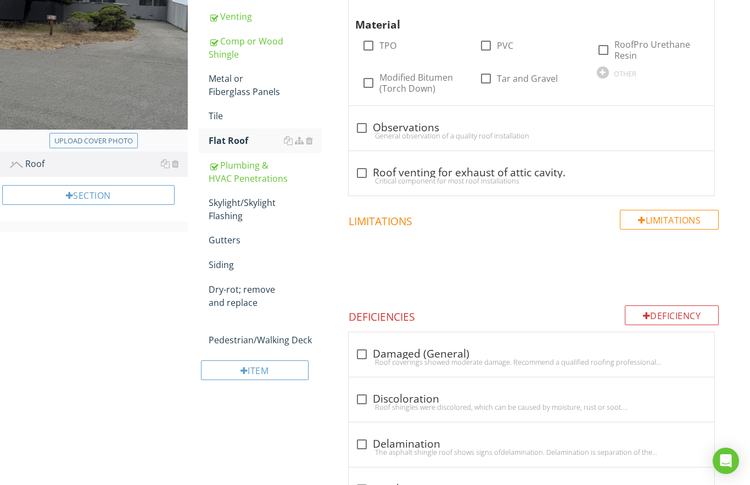
click at [233, 206] on div "Skylight/Skylight Flashing" at bounding box center [265, 209] width 113 height 26
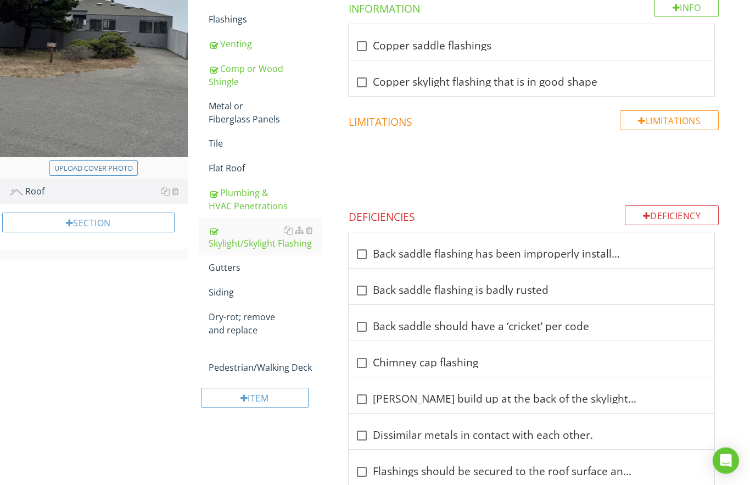
scroll to position [203, 0]
click at [222, 267] on div "Gutters" at bounding box center [265, 267] width 113 height 13
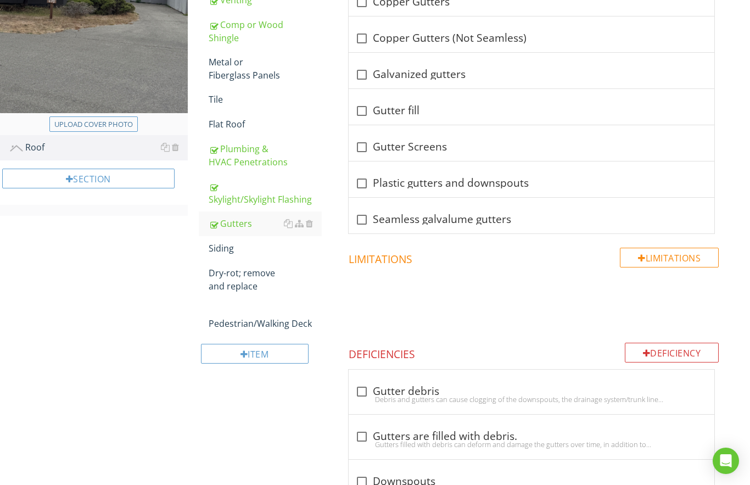
click at [226, 250] on div "Siding" at bounding box center [265, 248] width 113 height 13
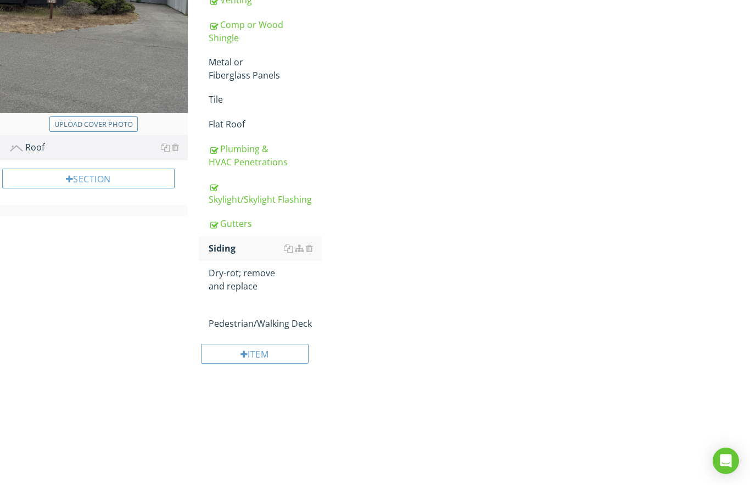
scroll to position [212, 0]
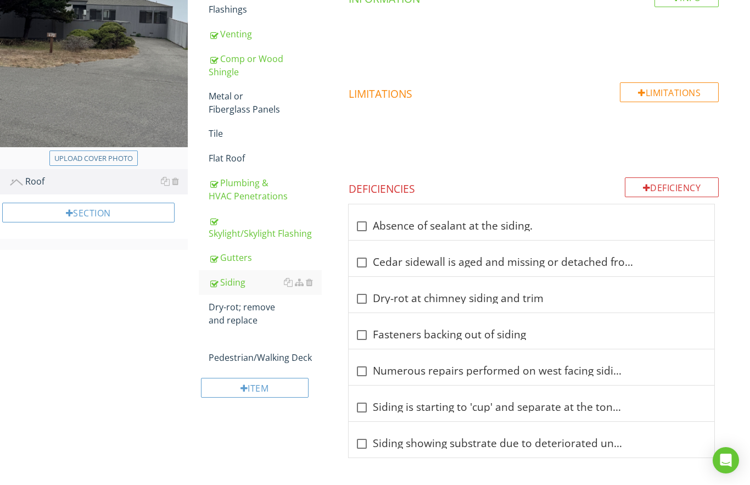
click at [230, 314] on div "Dry-rot; remove and replace" at bounding box center [265, 314] width 113 height 26
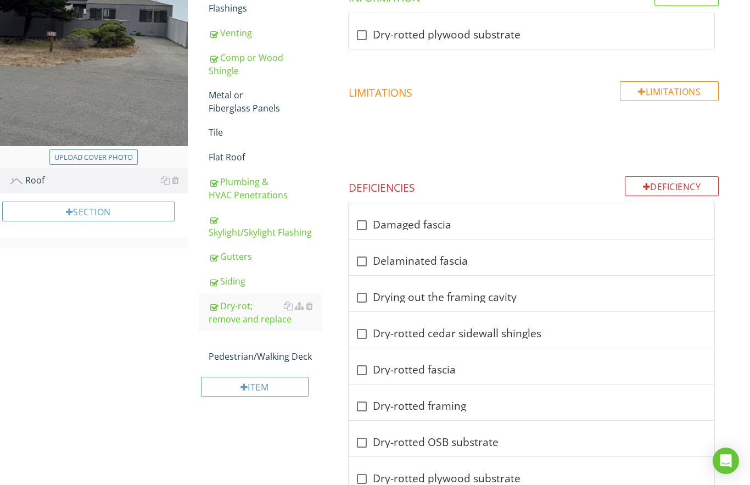
scroll to position [270, 0]
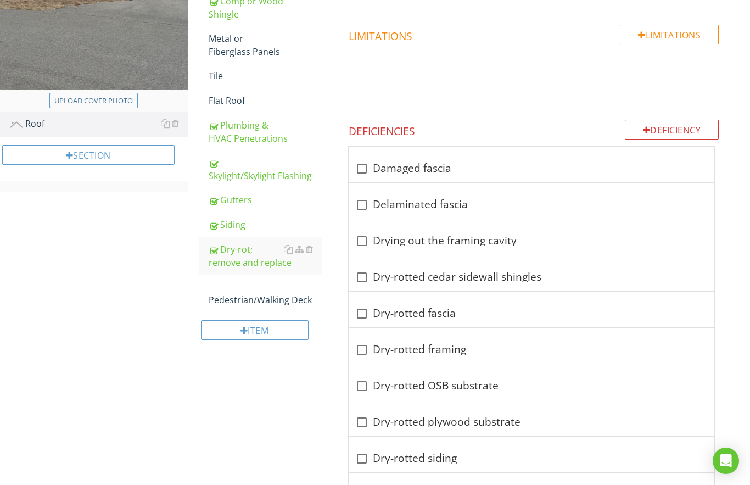
click at [238, 302] on div "Pedestrian/Walking Deck" at bounding box center [265, 293] width 113 height 26
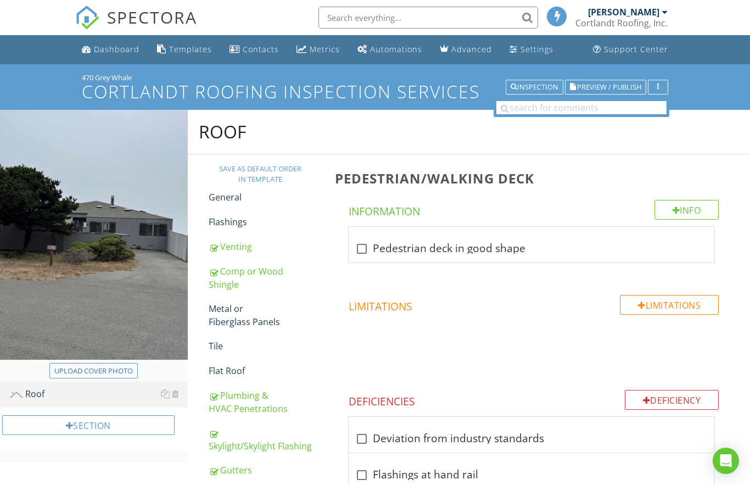
click at [597, 88] on span "Preview / Publish" at bounding box center [609, 86] width 64 height 7
